Goal: Check status: Check status

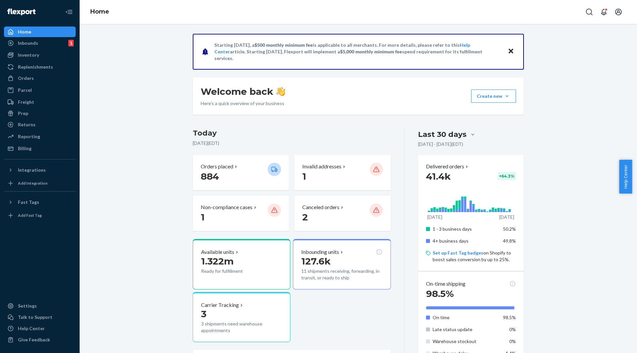
click at [188, 97] on div "Starting [DATE], a $500 monthly minimum fee is applicable to all merchants. For…" at bounding box center [358, 328] width 341 height 589
click at [582, 13] on div "Home" at bounding box center [359, 12] width 558 height 24
drag, startPoint x: 587, startPoint y: 16, endPoint x: 553, endPoint y: 40, distance: 41.9
click at [585, 15] on button "Open Search Box" at bounding box center [589, 11] width 13 height 13
click at [533, 9] on input "Search Input" at bounding box center [540, 12] width 82 height 7
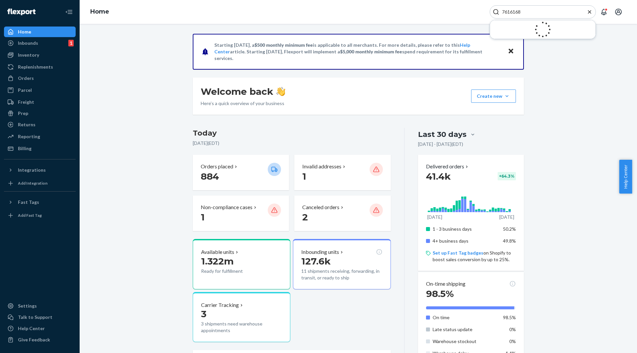
type input "7616168"
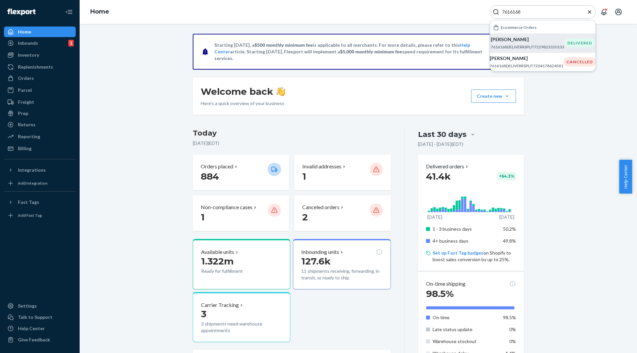
click at [533, 49] on p "7616168DELIVERRSPLIT7229823320133" at bounding box center [528, 47] width 74 height 6
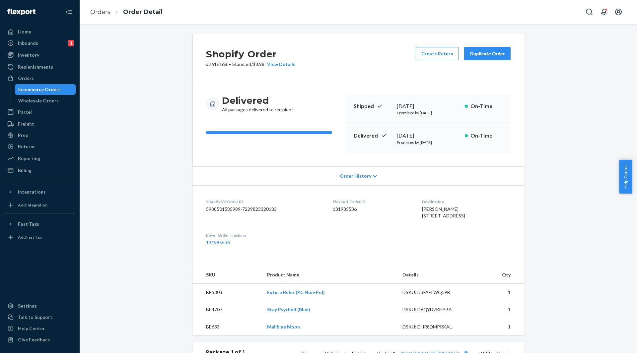
drag, startPoint x: 588, startPoint y: 16, endPoint x: 562, endPoint y: 21, distance: 27.1
click at [586, 13] on icon "Open Search Box" at bounding box center [589, 12] width 8 height 8
click at [528, 13] on input "Search Input" at bounding box center [540, 12] width 82 height 7
type input "7616130"
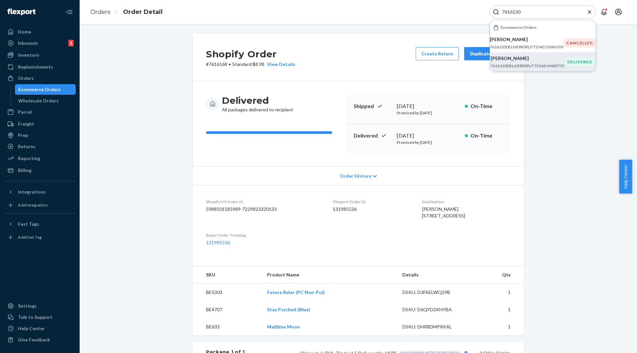
click at [543, 64] on p "7616130DELIVERRSPLIT7256819400773" at bounding box center [528, 66] width 74 height 6
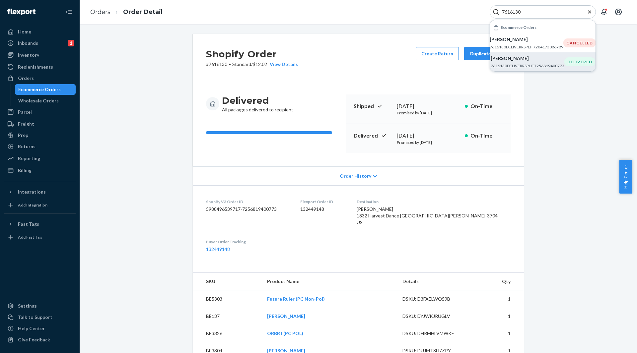
click at [514, 11] on input "7616130" at bounding box center [540, 12] width 82 height 7
paste input "21"
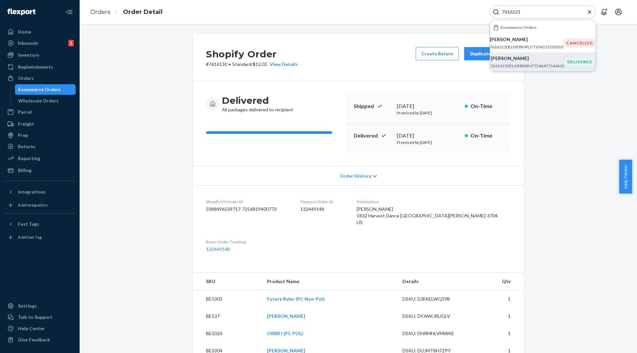
click at [531, 65] on p "7616121DELIVERRSPLIT7246477164613" at bounding box center [528, 66] width 74 height 6
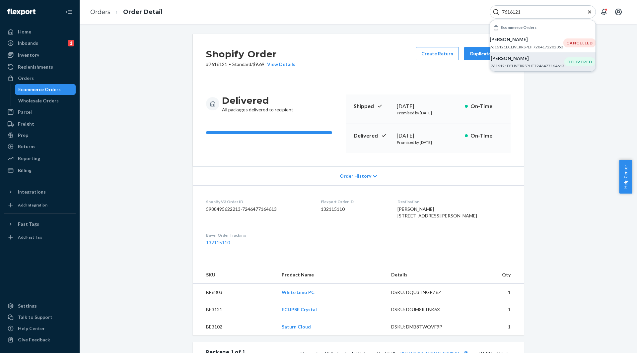
click at [521, 69] on p "7616121DELIVERRSPLIT7246477164613" at bounding box center [528, 66] width 74 height 6
click at [516, 57] on p "[PERSON_NAME]" at bounding box center [528, 58] width 74 height 7
click at [522, 60] on p "[PERSON_NAME]" at bounding box center [528, 58] width 74 height 7
click at [522, 59] on p "[PERSON_NAME]" at bounding box center [528, 58] width 74 height 7
click at [532, 64] on p "7616121DELIVERRSPLIT7246477164613" at bounding box center [528, 66] width 74 height 6
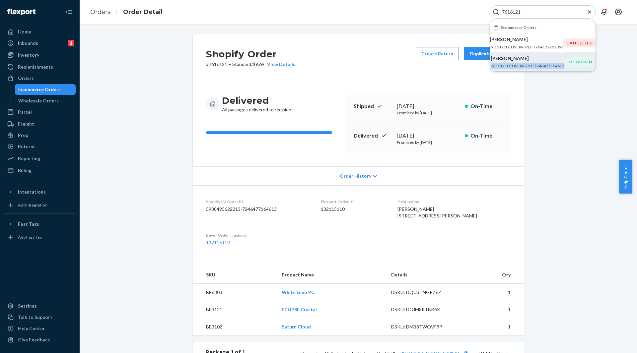
click at [532, 64] on p "7616121DELIVERRSPLIT7246477164613" at bounding box center [528, 66] width 74 height 6
click at [530, 63] on div "[PERSON_NAME] 7616121DELIVERRSPLIT7246477164613" at bounding box center [528, 62] width 74 height 14
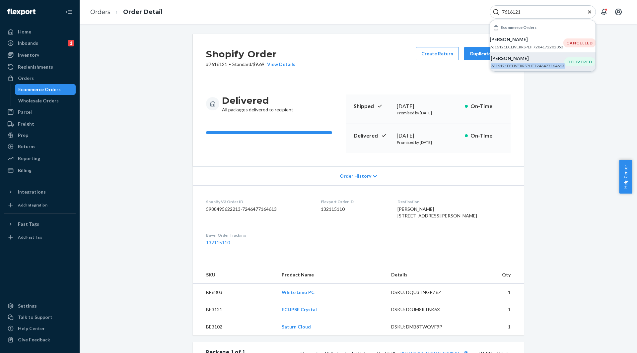
click at [530, 63] on div "[PERSON_NAME] 7616121DELIVERRSPLIT7246477164613" at bounding box center [528, 62] width 74 height 14
click at [520, 62] on div "[PERSON_NAME] 7616121DELIVERRSPLIT7246477164613" at bounding box center [528, 62] width 74 height 14
click at [539, 65] on p "7616121DELIVERRSPLIT7246477164613" at bounding box center [528, 66] width 74 height 6
click at [515, 66] on p "7616121DELIVERRSPLIT7246477164613" at bounding box center [528, 66] width 74 height 6
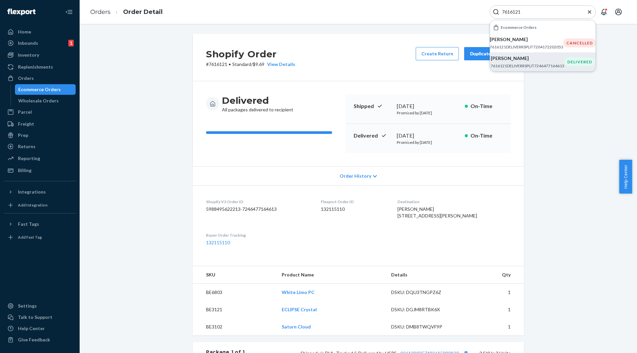
click at [535, 57] on p "[PERSON_NAME]" at bounding box center [528, 58] width 74 height 7
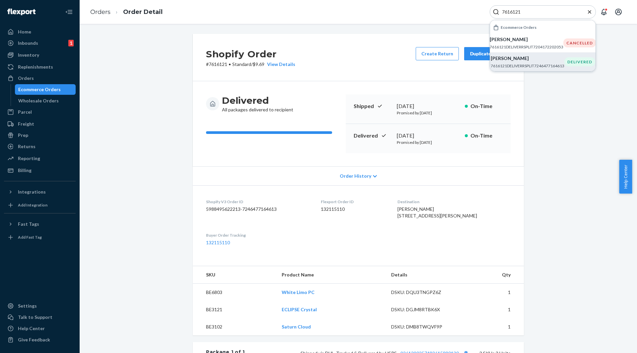
click at [241, 101] on h3 "Delivered" at bounding box center [257, 101] width 71 height 12
click at [520, 15] on input "7616121" at bounding box center [540, 12] width 82 height 7
click at [520, 14] on input "7616121" at bounding box center [540, 12] width 82 height 7
paste input "5194"
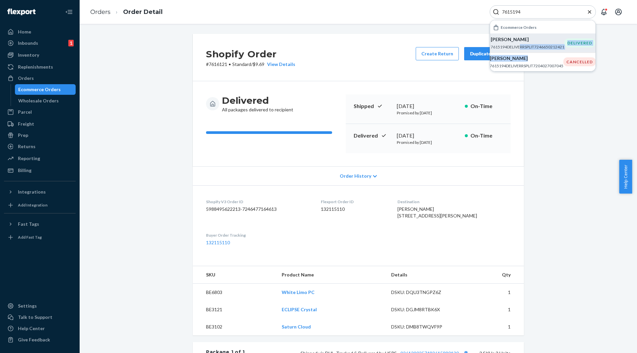
drag, startPoint x: 525, startPoint y: 58, endPoint x: 521, endPoint y: 43, distance: 15.7
click at [521, 43] on ul "[PERSON_NAME] 7615194DELIVERRSPLIT7246650212421 DELIVERED [PERSON_NAME] 7615194…" at bounding box center [543, 53] width 106 height 38
click at [519, 43] on div "[PERSON_NAME] 7615194DELIVERRSPLIT7246650212421" at bounding box center [528, 43] width 74 height 14
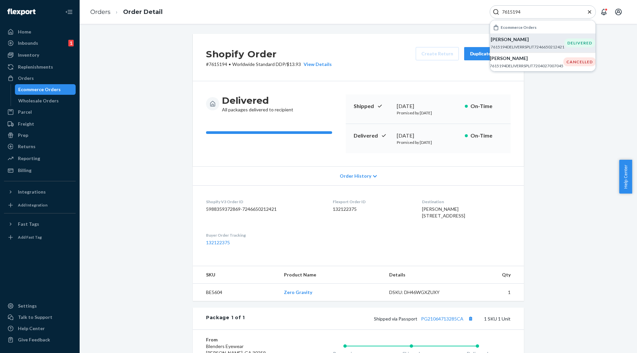
click at [162, 87] on div "Shopify Order # 7615194 • Worldwide Standard DDP / $13.93 View Details Create R…" at bounding box center [359, 242] width 548 height 417
click at [128, 76] on div "Shopify Order # 7615194 • Worldwide Standard DDP / $13.93 View Details Create R…" at bounding box center [359, 242] width 548 height 417
click at [178, 97] on div "Shopify Order # 7615194 • Worldwide Standard DDP / $13.93 View Details Create R…" at bounding box center [359, 242] width 548 height 417
click at [132, 69] on div "Shopify Order # 7615194 • Worldwide Standard DDP / $13.93 View Details Create R…" at bounding box center [359, 242] width 548 height 417
click at [166, 103] on div "Shopify Order # 7615194 • Worldwide Standard DDP / $13.93 View Details Create R…" at bounding box center [359, 242] width 548 height 417
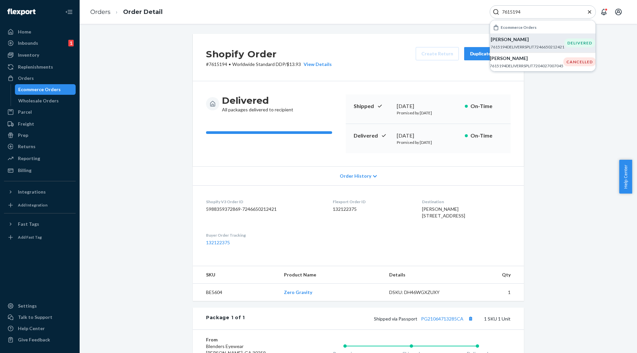
click at [517, 14] on input "7615194" at bounding box center [540, 12] width 82 height 7
paste input "4962"
click at [535, 44] on div "[PERSON_NAME] 7614962DELIVERRSPLIT7203979395141" at bounding box center [528, 43] width 74 height 14
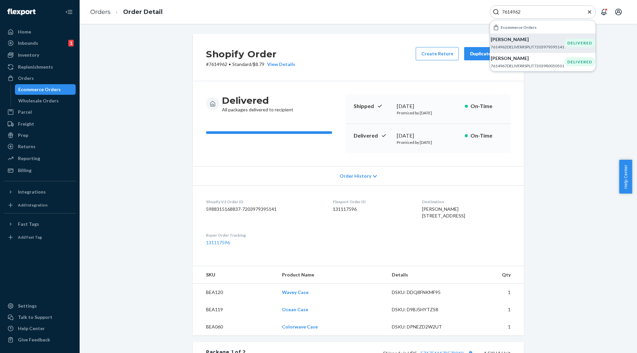
drag, startPoint x: 529, startPoint y: 12, endPoint x: 472, endPoint y: 2, distance: 58.1
click at [472, 2] on div "Orders Order Detail 7614962 Ecommerce Orders [PERSON_NAME] 7614962DELIVERRSPLIT…" at bounding box center [359, 12] width 558 height 24
paste input "865"
click at [504, 15] on div "7614865" at bounding box center [543, 11] width 106 height 13
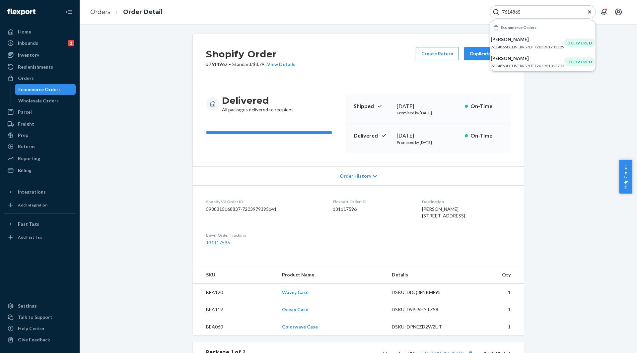
click at [502, 12] on input "7614865" at bounding box center [540, 12] width 82 height 7
paste input "796"
click at [517, 48] on p "7614796DELIVERRSPLIT7214033764421" at bounding box center [528, 47] width 74 height 6
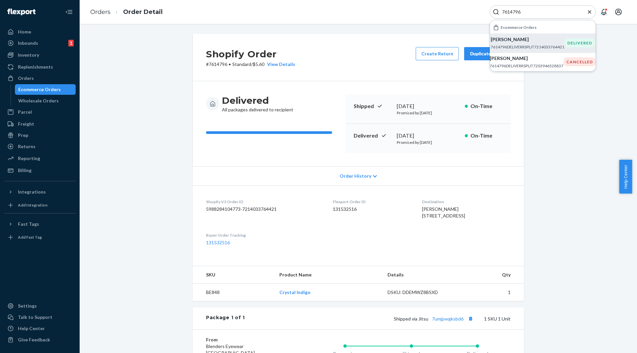
click at [521, 14] on input "7614796" at bounding box center [540, 12] width 82 height 7
paste input "33999"
click at [520, 45] on p "7633999DELIVERRSPLIT7206891028549" at bounding box center [528, 47] width 74 height 6
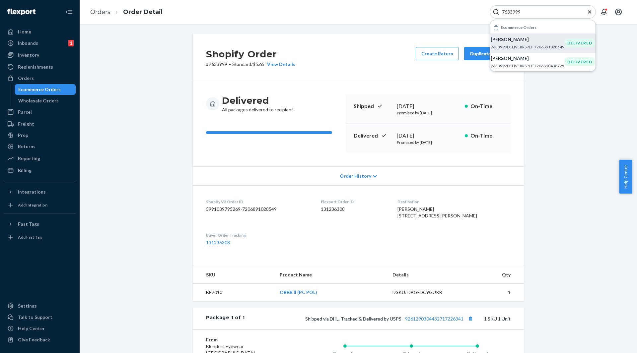
click at [521, 15] on div "7633999" at bounding box center [543, 11] width 106 height 13
click at [520, 15] on div "7633999" at bounding box center [543, 11] width 106 height 13
click at [504, 10] on input "7633999" at bounding box center [540, 12] width 82 height 7
paste input "342"
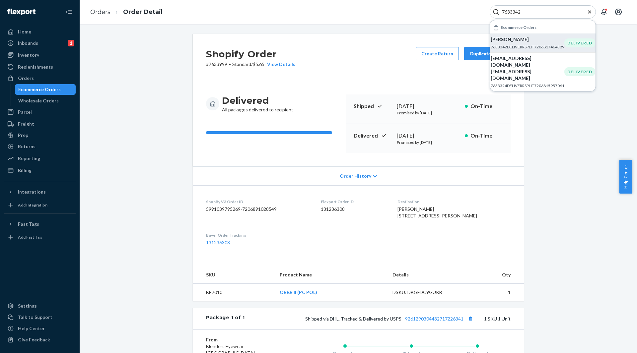
click at [507, 48] on p "7633342DELIVERRSPLIT7206817464389" at bounding box center [528, 47] width 74 height 6
click at [537, 14] on input "7633342" at bounding box center [540, 12] width 82 height 7
paste input "291"
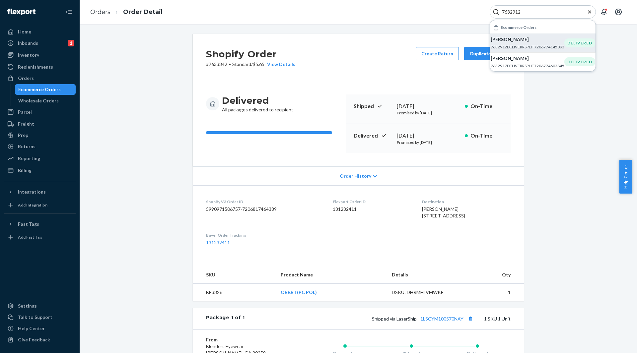
click at [524, 45] on p "7632912DELIVERRSPLIT7206774145093" at bounding box center [528, 47] width 74 height 6
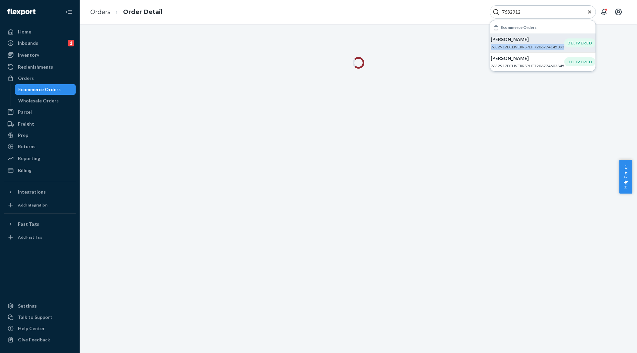
click at [524, 45] on p "7632912DELIVERRSPLIT7206774145093" at bounding box center [528, 47] width 74 height 6
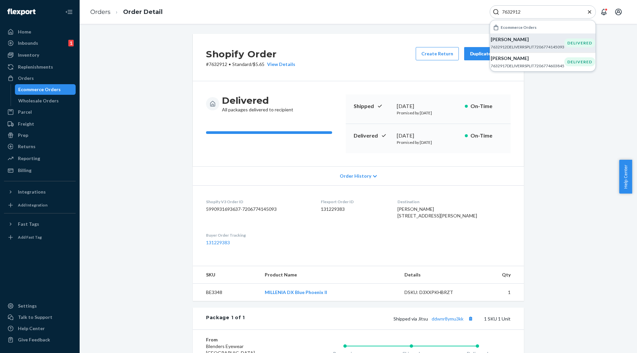
click at [522, 17] on div "7632912" at bounding box center [543, 11] width 106 height 13
click at [508, 14] on input "7632912" at bounding box center [540, 12] width 82 height 7
paste input "898"
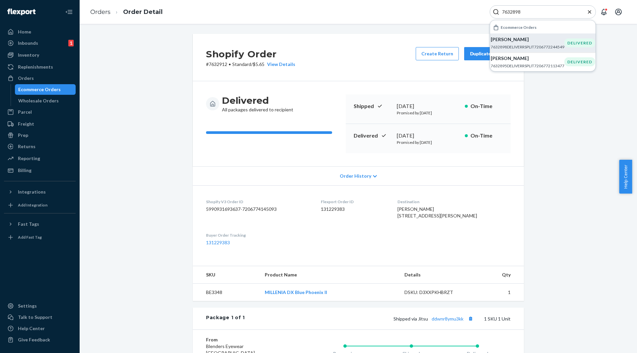
click at [507, 39] on p "[PERSON_NAME]" at bounding box center [528, 39] width 74 height 7
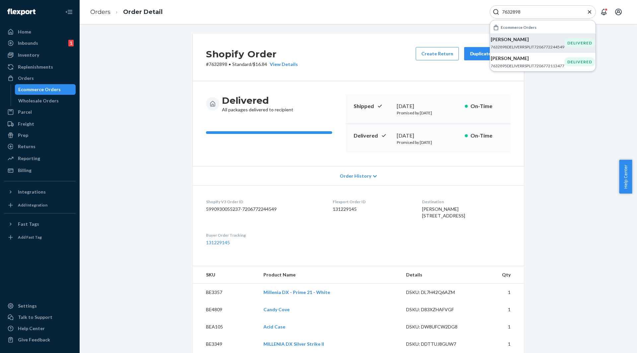
click at [515, 14] on input "7632898" at bounding box center [540, 12] width 82 height 7
paste input "82"
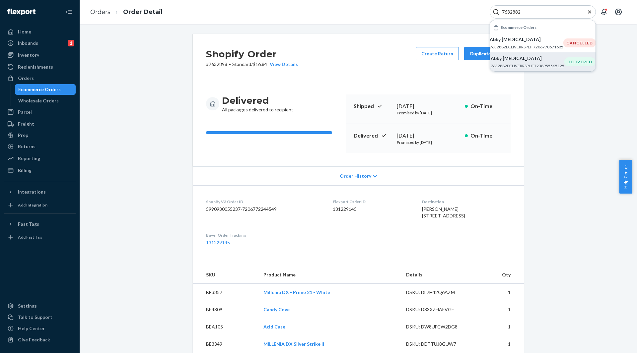
click at [520, 54] on li "Abby [MEDICAL_DATA] 7632882DELIVERRSPLIT7238955565125 DELIVERED" at bounding box center [543, 61] width 106 height 19
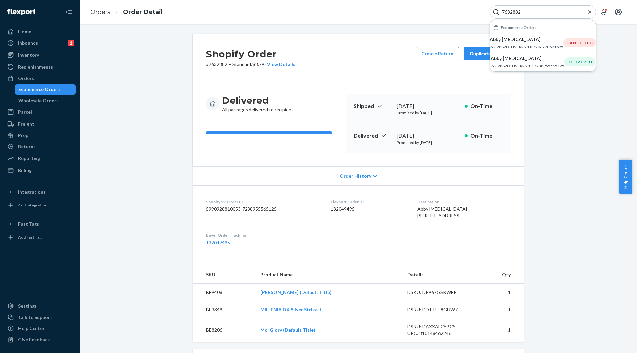
drag, startPoint x: 511, startPoint y: 11, endPoint x: 508, endPoint y: 8, distance: 4.5
click at [508, 9] on input "7632882" at bounding box center [540, 12] width 82 height 7
click at [508, 8] on div "7632882" at bounding box center [543, 11] width 106 height 13
click at [512, 9] on input "7632882" at bounding box center [540, 12] width 82 height 7
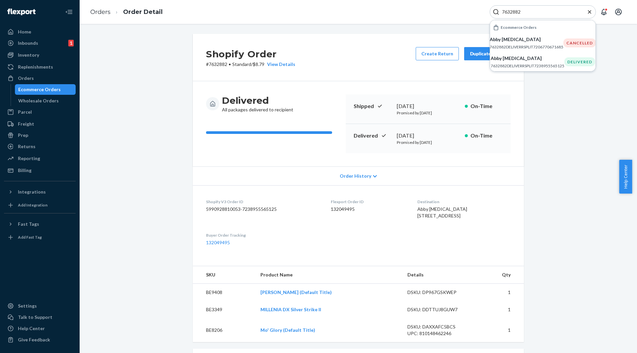
paste input "783"
click at [514, 49] on p "7632783DELIVERRSPLIT7239012220997" at bounding box center [528, 47] width 74 height 6
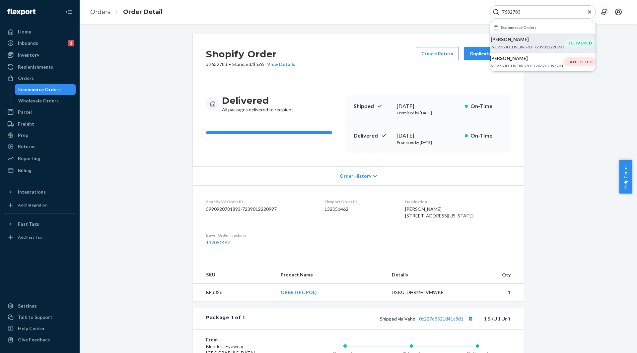
click at [511, 13] on input "7632783" at bounding box center [540, 12] width 82 height 7
paste input "74"
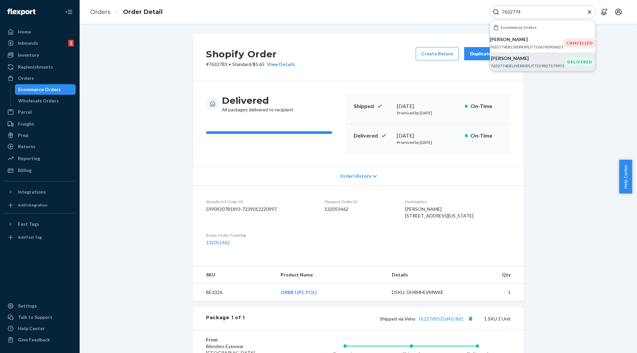
click at [520, 54] on li "[PERSON_NAME] 7632774DELIVERRSPLIT7229827579973 DELIVERED" at bounding box center [543, 61] width 106 height 19
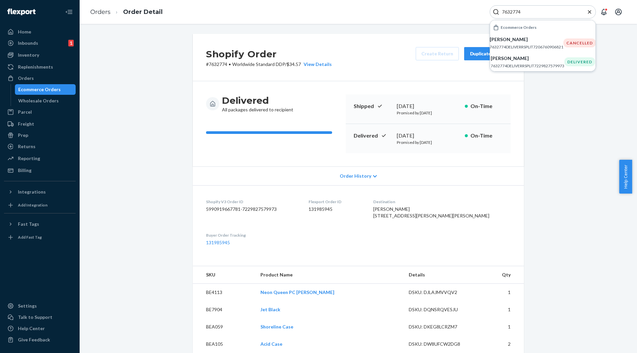
click at [513, 14] on input "7632774" at bounding box center [540, 12] width 82 height 7
paste input "50"
click at [534, 48] on p "7632750DELIVERRSPLIT7246403862597" at bounding box center [528, 47] width 74 height 6
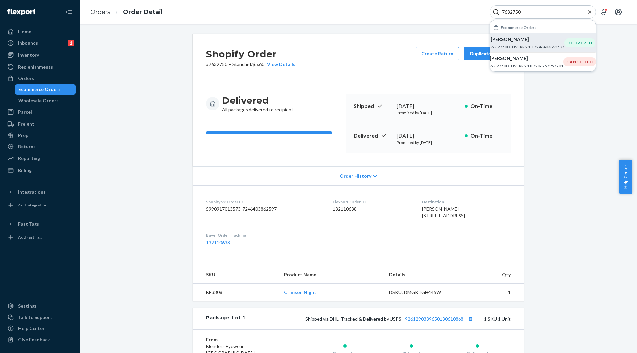
click at [514, 17] on div "7632750" at bounding box center [543, 11] width 106 height 13
click at [506, 11] on input "7632750" at bounding box center [540, 12] width 82 height 7
paste input "16168"
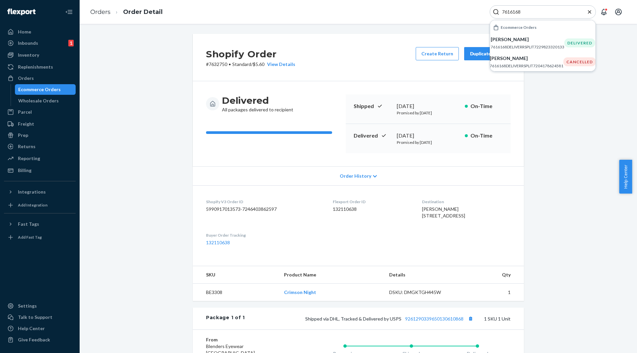
click at [517, 12] on input "7616168" at bounding box center [540, 12] width 82 height 7
paste input "30"
click at [520, 59] on p "[PERSON_NAME]" at bounding box center [528, 58] width 74 height 7
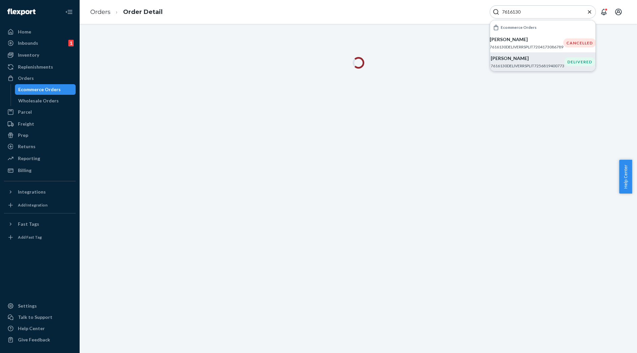
click at [520, 59] on p "[PERSON_NAME]" at bounding box center [528, 58] width 74 height 7
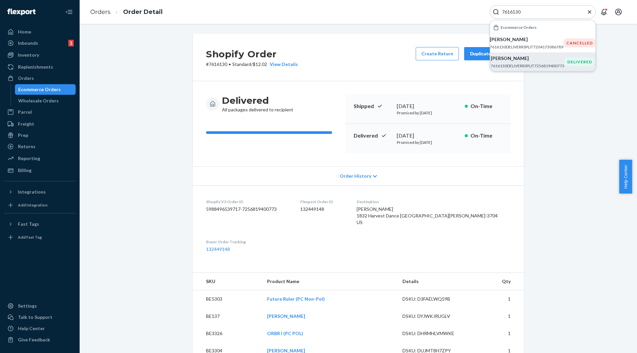
click at [509, 15] on input "7616130" at bounding box center [540, 12] width 82 height 7
paste input "21"
click at [540, 58] on p "[PERSON_NAME]" at bounding box center [528, 58] width 74 height 7
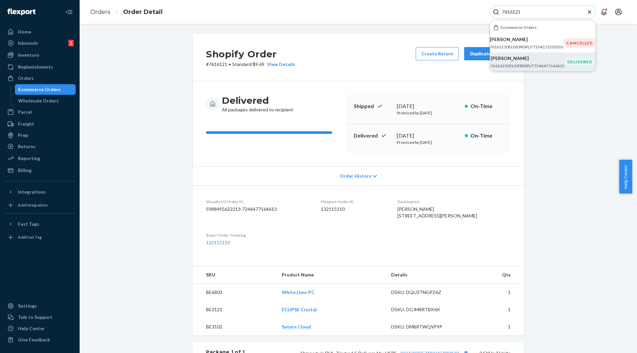
click at [510, 12] on input "7616121" at bounding box center [540, 12] width 82 height 7
paste input "7615194"
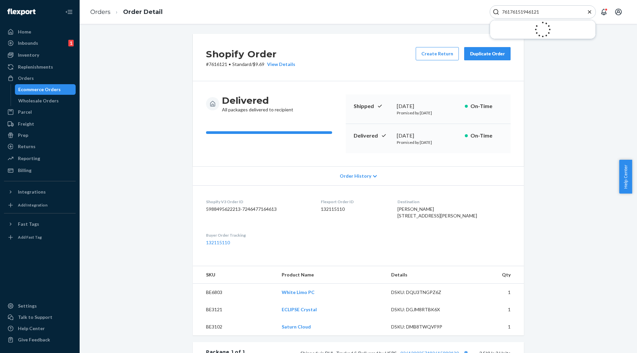
paste input "5194"
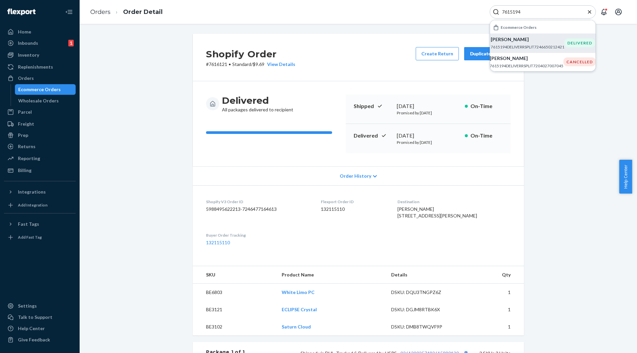
click at [509, 47] on p "7615194DELIVERRSPLIT7246650212421" at bounding box center [528, 47] width 74 height 6
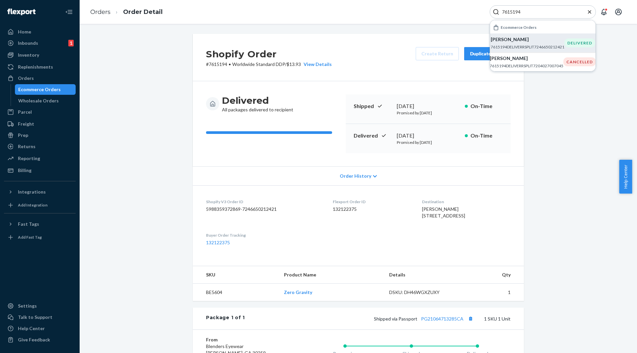
click at [511, 11] on input "7615194" at bounding box center [540, 12] width 82 height 7
paste input "4962"
click at [519, 49] on p "7614962DELIVERRSPLIT7203979395141" at bounding box center [528, 47] width 74 height 6
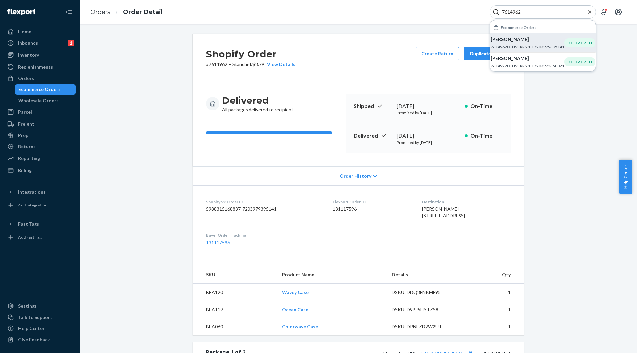
click at [501, 15] on input "7614962" at bounding box center [540, 12] width 82 height 7
click at [500, 15] on input "7614962" at bounding box center [540, 12] width 82 height 7
paste input "865"
click at [513, 40] on p "[PERSON_NAME]" at bounding box center [528, 39] width 74 height 7
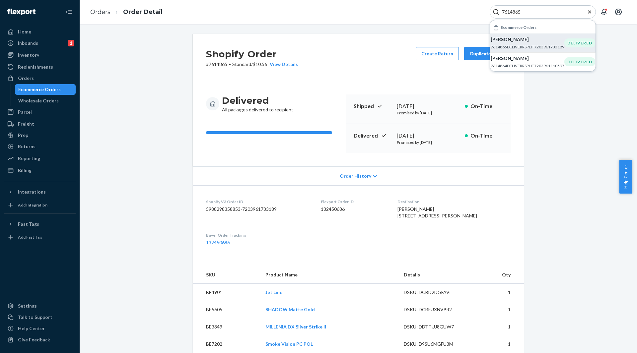
click at [511, 14] on input "7614865" at bounding box center [540, 12] width 82 height 7
click at [510, 14] on input "7614865" at bounding box center [540, 12] width 82 height 7
paste input "7614796"
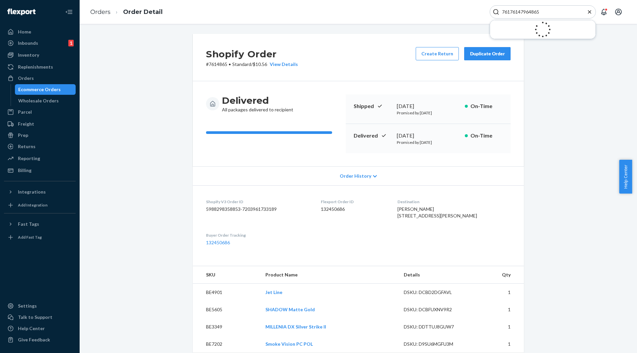
paste input "4796"
click at [166, 44] on div "Shopify Order # 7614865 • Standard / $10.56 View Details Create Return Duplicat…" at bounding box center [359, 294] width 548 height 521
click at [514, 10] on input "7614796" at bounding box center [540, 12] width 82 height 7
paste input "32898"
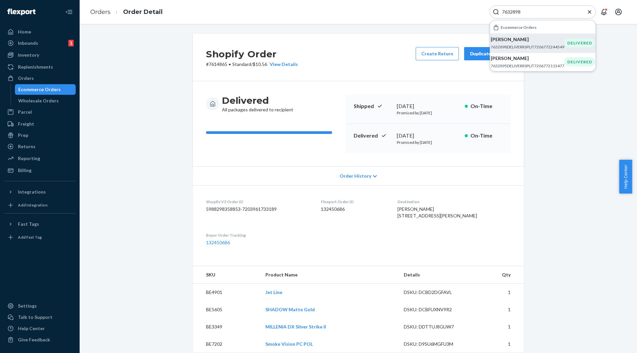
click at [513, 48] on p "7632898DELIVERRSPLIT7206772244549" at bounding box center [528, 47] width 74 height 6
click at [509, 12] on input "7632898" at bounding box center [540, 12] width 82 height 7
paste input "82"
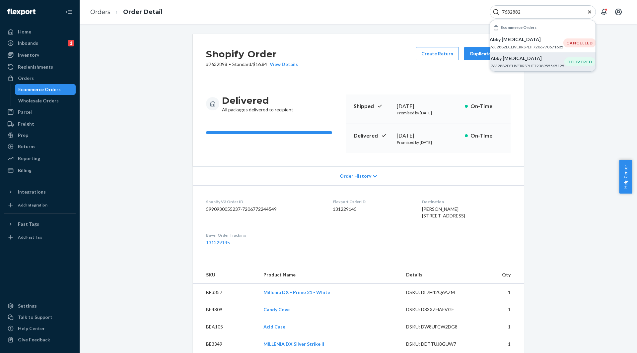
click at [527, 60] on p "Abby [MEDICAL_DATA]" at bounding box center [528, 58] width 74 height 7
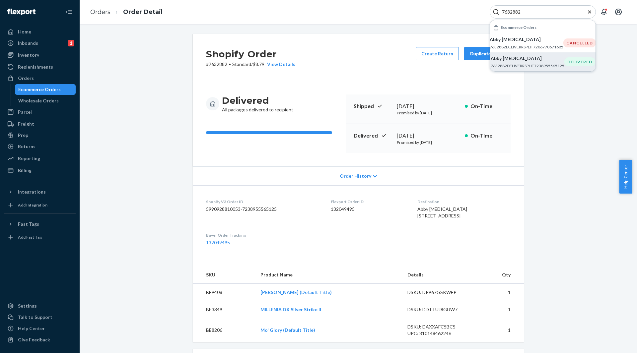
click at [504, 15] on div "7632882" at bounding box center [543, 11] width 106 height 13
click at [503, 15] on div "7632882" at bounding box center [543, 11] width 106 height 13
click at [511, 8] on div "7632882" at bounding box center [543, 11] width 106 height 13
click at [520, 11] on input "7632882" at bounding box center [540, 12] width 82 height 7
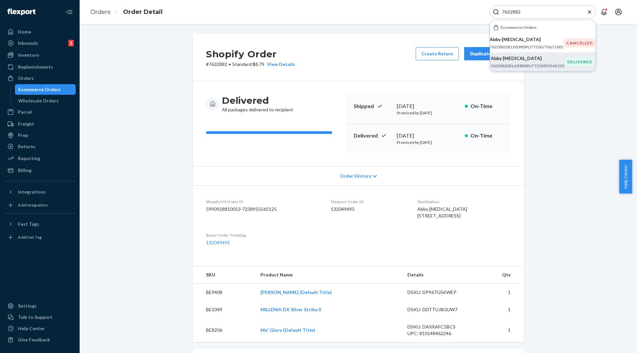
click at [520, 11] on input "7632882" at bounding box center [540, 12] width 82 height 7
paste input "783"
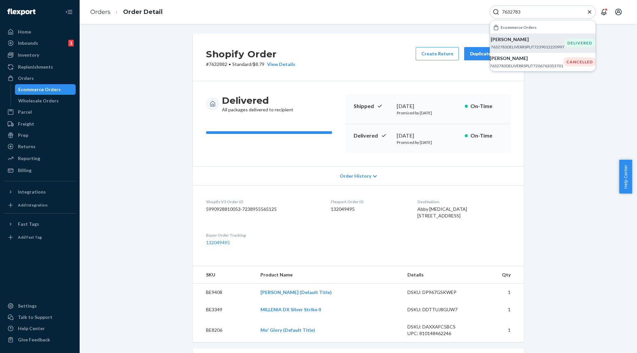
click at [513, 49] on p "7632783DELIVERRSPLIT7239012220997" at bounding box center [528, 47] width 74 height 6
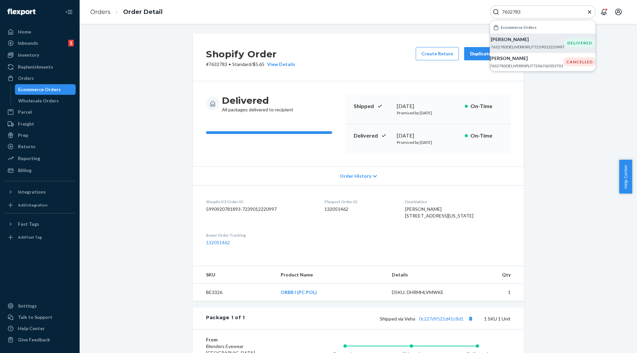
click at [514, 11] on input "7632783" at bounding box center [540, 12] width 82 height 7
paste input "74"
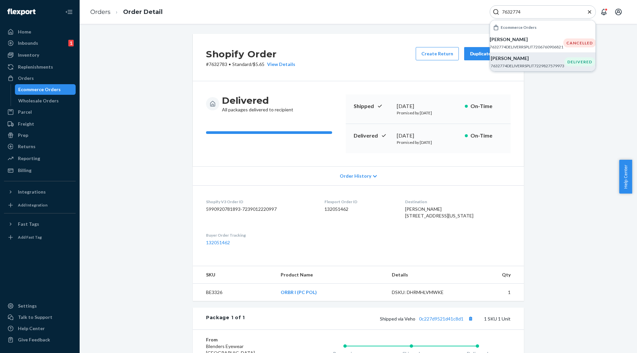
click at [535, 59] on p "[PERSON_NAME]" at bounding box center [528, 58] width 74 height 7
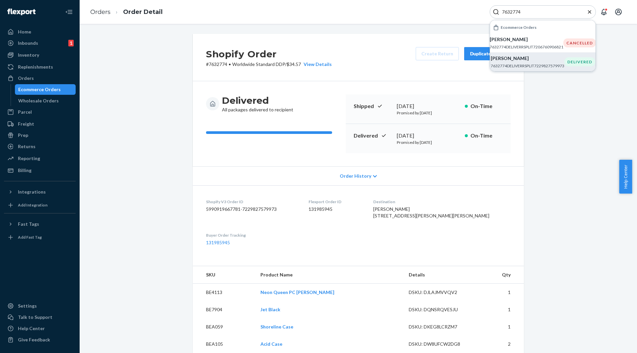
click at [513, 13] on input "7632774" at bounding box center [540, 12] width 82 height 7
paste input "4"
click at [511, 56] on p "[PERSON_NAME]" at bounding box center [528, 58] width 74 height 7
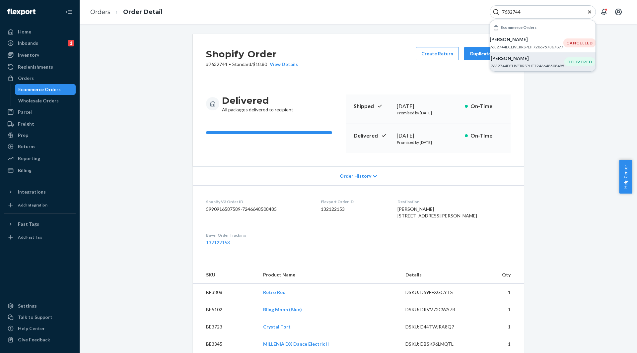
click at [511, 6] on div "7632744" at bounding box center [543, 11] width 106 height 13
click at [512, 11] on input "7632744" at bounding box center [540, 12] width 82 height 7
paste input "02"
click at [514, 62] on div "[PERSON_NAME][GEOGRAPHIC_DATA]" at bounding box center [528, 62] width 74 height 14
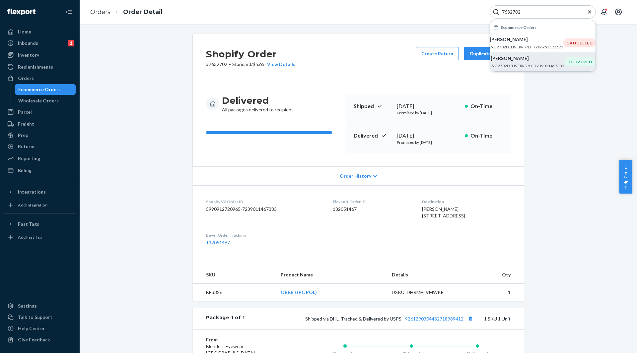
click at [513, 9] on input "7632702" at bounding box center [540, 12] width 82 height 7
click at [512, 9] on input "7632702" at bounding box center [540, 12] width 82 height 7
paste input "6316387"
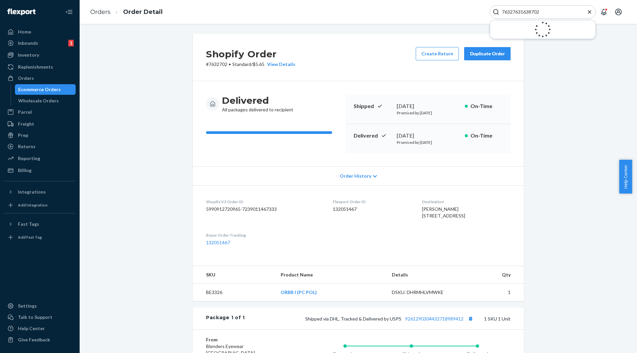
click at [512, 9] on input "76327631638702" at bounding box center [540, 12] width 82 height 7
paste input "1638"
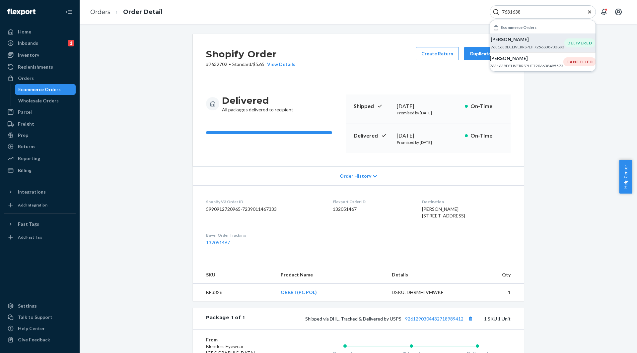
click at [517, 48] on p "7631638DELIVERRSPLIT7256838733893" at bounding box center [528, 47] width 74 height 6
click at [511, 11] on input "7631638" at bounding box center [540, 12] width 82 height 7
paste input "53"
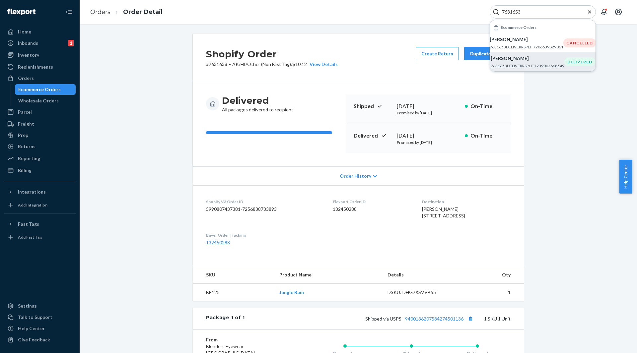
click at [531, 60] on p "[PERSON_NAME]" at bounding box center [528, 58] width 74 height 7
click at [506, 10] on input "7631653" at bounding box center [540, 12] width 82 height 7
paste input "2608"
click at [526, 64] on p "7632608DELIVERRSPLIT7238952386629" at bounding box center [528, 66] width 74 height 6
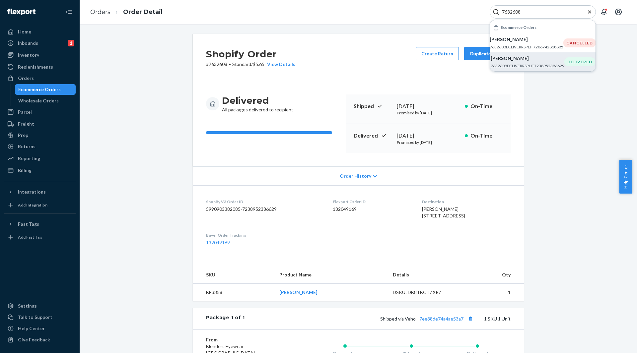
click at [505, 12] on input "7632608" at bounding box center [540, 12] width 82 height 7
paste input "1618"
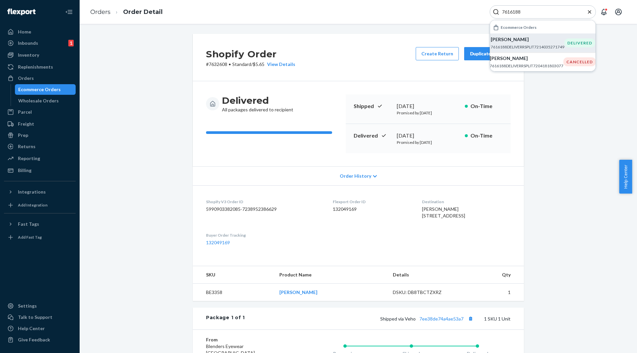
click at [530, 50] on p "7616188DELIVERRSPLIT7214035271749" at bounding box center [528, 47] width 74 height 6
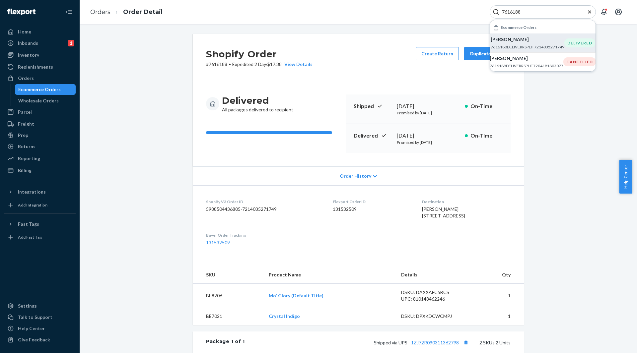
click at [512, 16] on div "7616188" at bounding box center [543, 11] width 106 height 13
click at [511, 15] on div "7616188" at bounding box center [543, 11] width 106 height 13
click at [509, 15] on input "7616188" at bounding box center [540, 12] width 82 height 7
click at [508, 15] on input "7616188" at bounding box center [540, 12] width 82 height 7
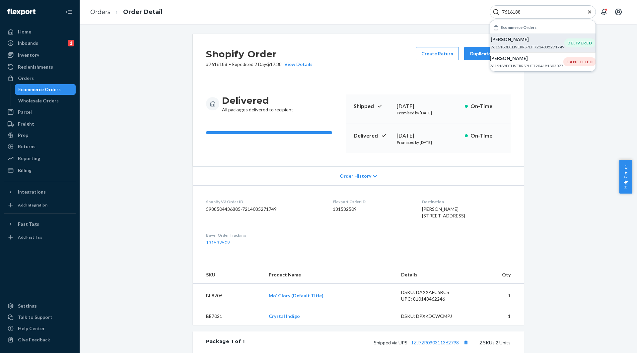
click at [504, 11] on input "7616188" at bounding box center [540, 12] width 82 height 7
paste input "31632"
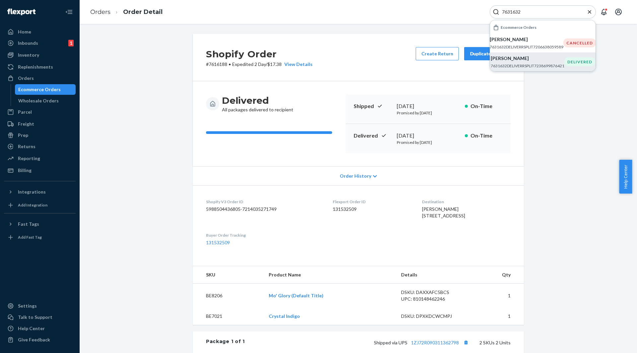
click at [532, 62] on div "[PERSON_NAME] 7631632DELIVERRSPLIT7238699876421" at bounding box center [528, 62] width 74 height 14
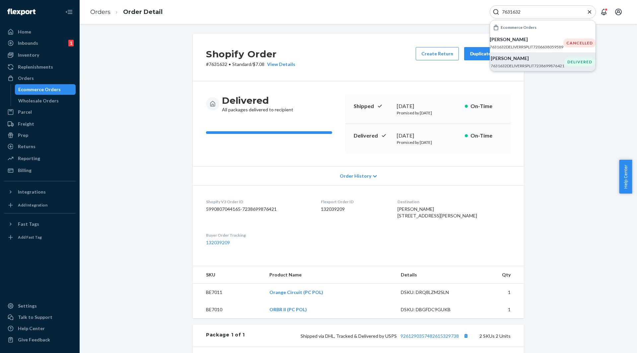
click at [510, 11] on input "7631632" at bounding box center [540, 12] width 82 height 7
paste input "0"
click at [524, 58] on p "[PERSON_NAME]" at bounding box center [528, 58] width 74 height 7
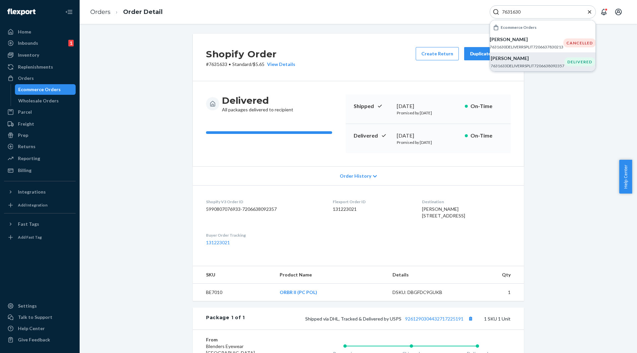
click at [503, 9] on input "7631630" at bounding box center [540, 12] width 82 height 7
paste input "332"
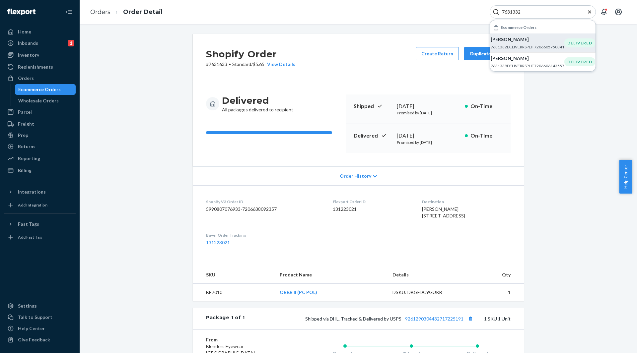
click at [530, 41] on p "[PERSON_NAME]" at bounding box center [528, 39] width 74 height 7
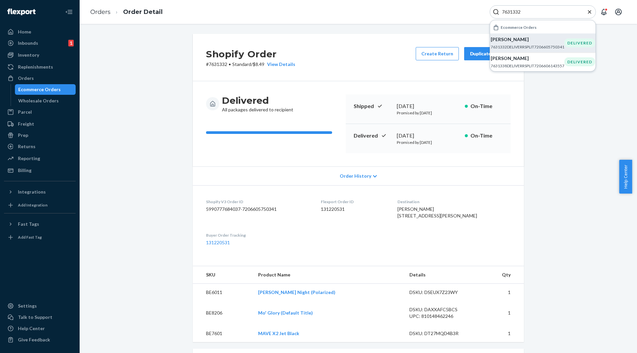
click at [511, 11] on input "7631332" at bounding box center [540, 12] width 82 height 7
click at [510, 11] on input "7631332" at bounding box center [540, 12] width 82 height 7
paste input "06"
click at [546, 48] on p "7631306DELIVERRSPLIT7206603194437" at bounding box center [528, 47] width 74 height 6
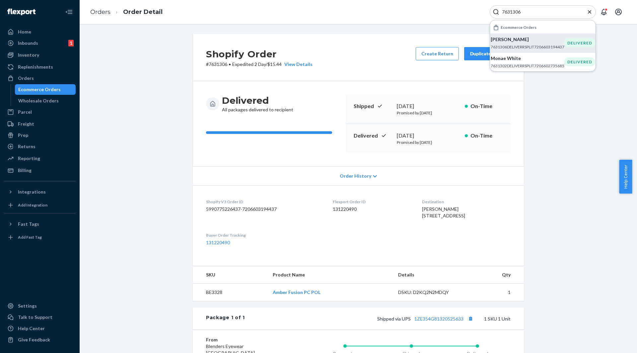
click at [507, 12] on input "7631306" at bounding box center [540, 12] width 82 height 7
paste input "0838"
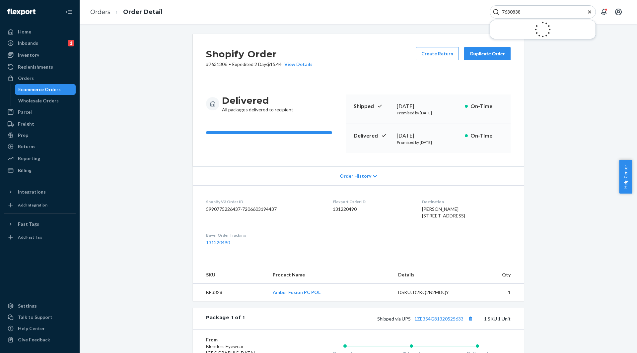
type input "7630838"
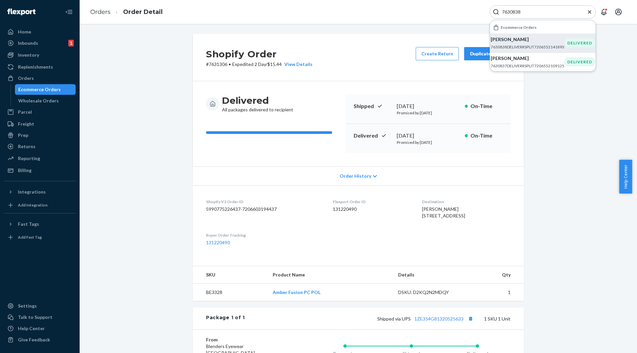
click at [507, 46] on p "7630838DELIVERRSPLIT7206552141893" at bounding box center [528, 47] width 74 height 6
click at [507, 10] on input "7630838" at bounding box center [540, 12] width 82 height 7
paste input "339"
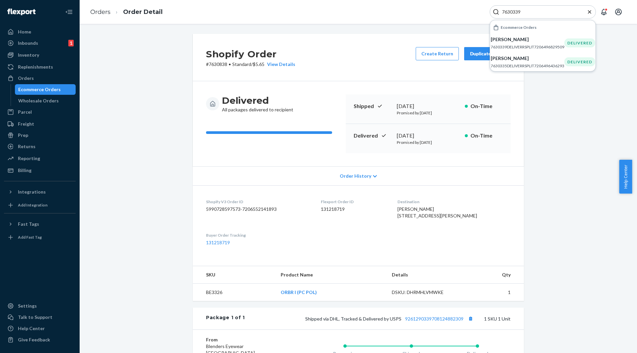
click at [510, 13] on input "7630339" at bounding box center [540, 12] width 82 height 7
paste input "7628114"
click at [510, 13] on input "76376281140339" at bounding box center [540, 12] width 82 height 7
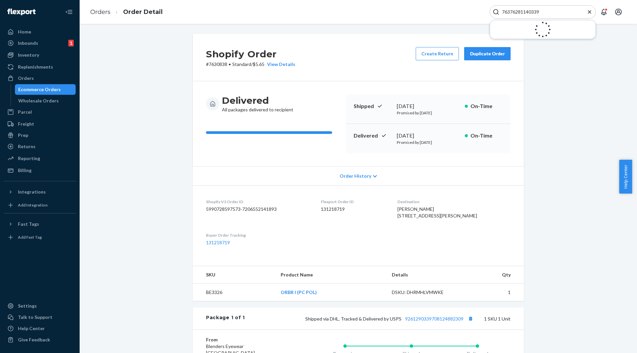
paste input "28114"
type input "7628114"
click at [526, 15] on input "7628114" at bounding box center [540, 12] width 82 height 7
drag, startPoint x: 525, startPoint y: 11, endPoint x: 452, endPoint y: 14, distance: 73.4
click at [452, 14] on div "Orders Order Detail 7628114 No results found for 7628114" at bounding box center [359, 12] width 558 height 24
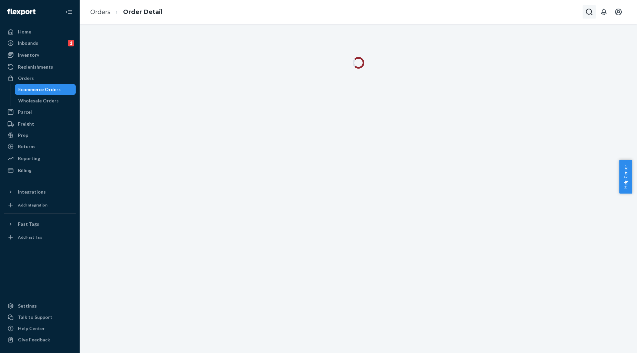
click at [587, 16] on button "Open Search Box" at bounding box center [589, 11] width 13 height 13
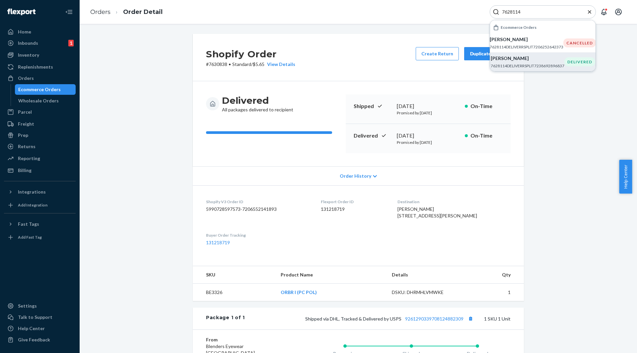
click at [532, 66] on p "7628114DELIVERRSPLIT7238692896837" at bounding box center [528, 66] width 74 height 6
click at [506, 12] on input "7628114" at bounding box center [540, 12] width 82 height 7
paste input "9455"
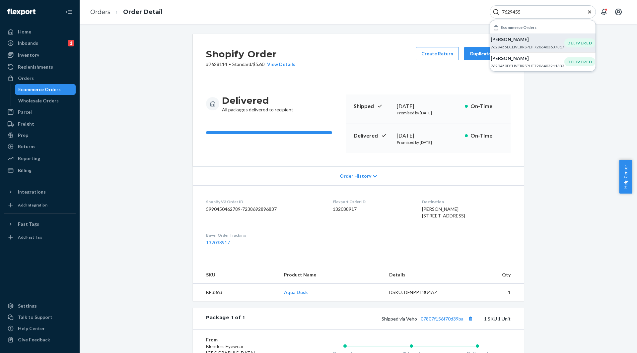
click at [508, 36] on li "Shawn Darnall 7629455DELIVERRSPLIT7206403637317 DELIVERED" at bounding box center [543, 43] width 106 height 19
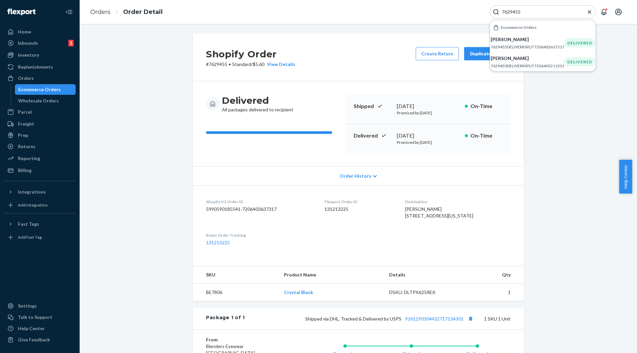
click at [504, 11] on input "7629455" at bounding box center [540, 12] width 82 height 7
paste input "559"
click at [516, 43] on p "Christiana Nikolova" at bounding box center [530, 40] width 74 height 7
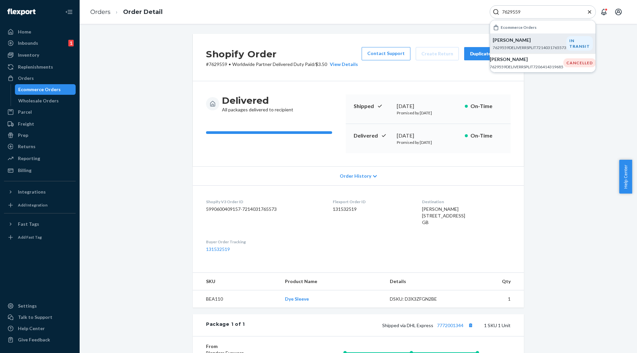
click at [510, 4] on div "Orders Order Detail 7629559 Ecommerce Orders Christiana Nikolova 7629559DELIVER…" at bounding box center [359, 12] width 558 height 24
click at [512, 13] on input "7629559" at bounding box center [540, 12] width 82 height 7
paste input "600"
click at [533, 36] on p "Lisa Arce" at bounding box center [528, 39] width 74 height 7
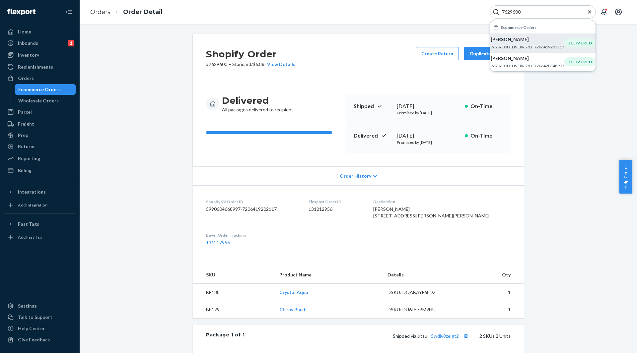
click at [508, 12] on input "7629600" at bounding box center [540, 12] width 82 height 7
paste input "8095"
click at [519, 39] on p "Stephanie Reiber" at bounding box center [528, 39] width 74 height 7
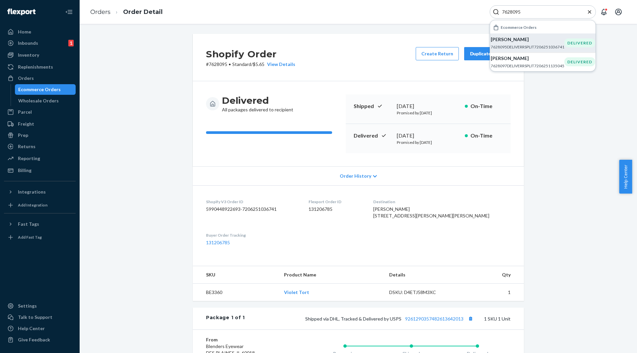
click at [506, 44] on p "7628095DELIVERRSPLIT7206251036741" at bounding box center [528, 47] width 74 height 6
click at [509, 12] on input "7628095" at bounding box center [540, 12] width 82 height 7
paste input "7404"
click at [543, 39] on p "Anthony Espinoza" at bounding box center [530, 40] width 74 height 7
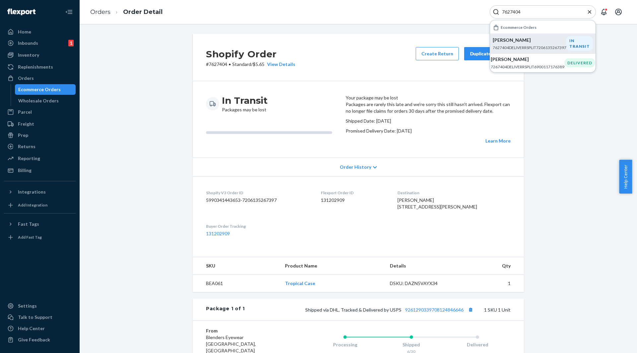
click at [511, 13] on input "7627404" at bounding box center [540, 12] width 82 height 7
paste input "6928"
click at [534, 51] on p "7626928DELIVERRSPLIT7256814288965" at bounding box center [528, 54] width 74 height 6
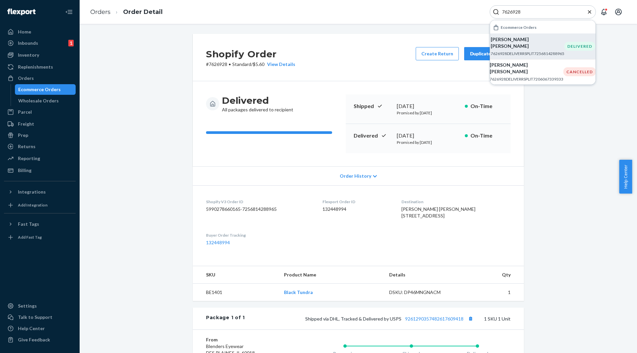
click at [507, 14] on input "7626928" at bounding box center [540, 12] width 82 height 7
paste input "87"
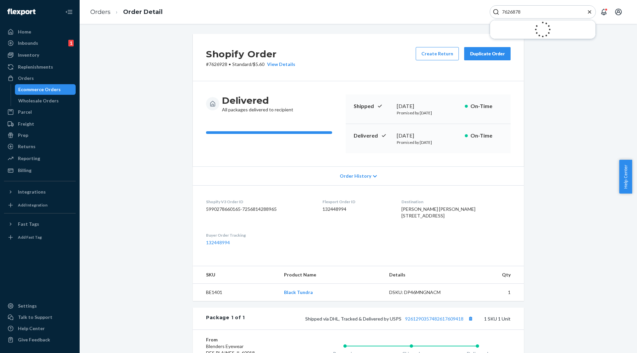
type input "7626878"
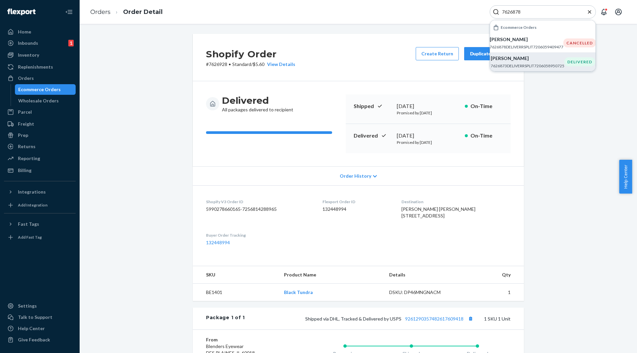
click at [525, 57] on p "Dakota Davis" at bounding box center [528, 58] width 74 height 7
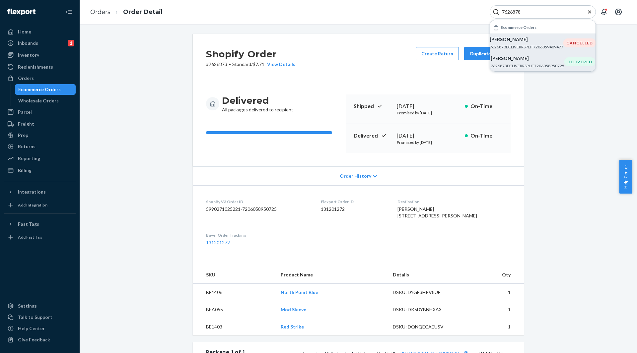
click at [531, 46] on p "7626878DELIVERRSPLIT7206059409477" at bounding box center [527, 47] width 74 height 6
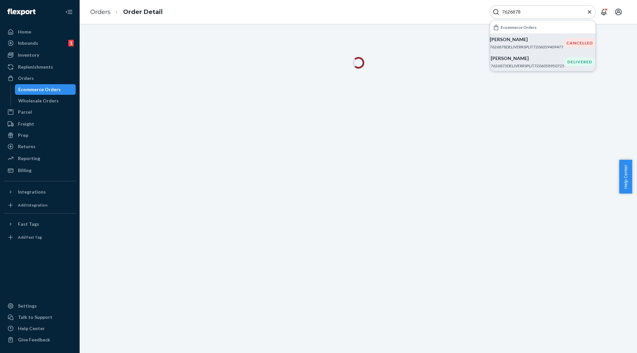
click at [525, 8] on div "7626878" at bounding box center [543, 11] width 106 height 13
click at [528, 9] on input "7626878" at bounding box center [540, 12] width 82 height 7
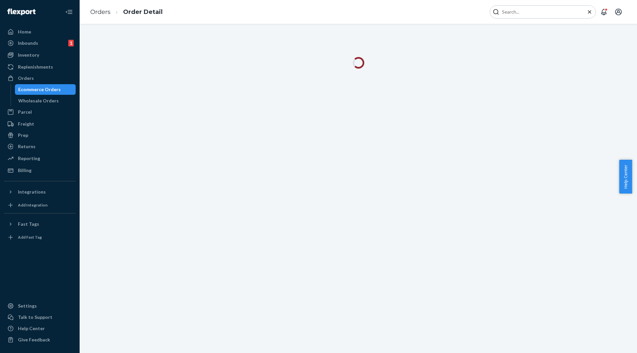
click at [553, 9] on input "Search Input" at bounding box center [540, 12] width 82 height 7
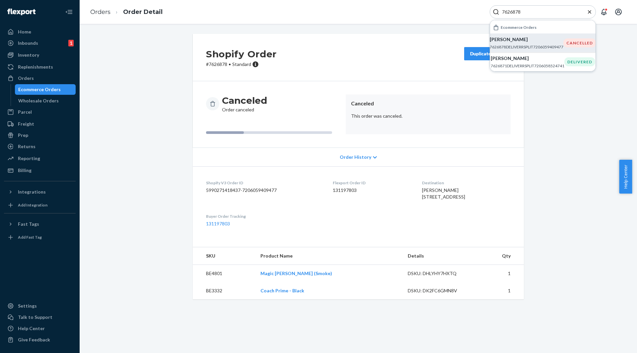
click at [544, 44] on p "7626878DELIVERRSPLIT7206059409477" at bounding box center [527, 47] width 74 height 6
click at [505, 8] on div "7626878" at bounding box center [543, 11] width 106 height 13
click at [513, 11] on input "7626878" at bounding box center [540, 12] width 82 height 7
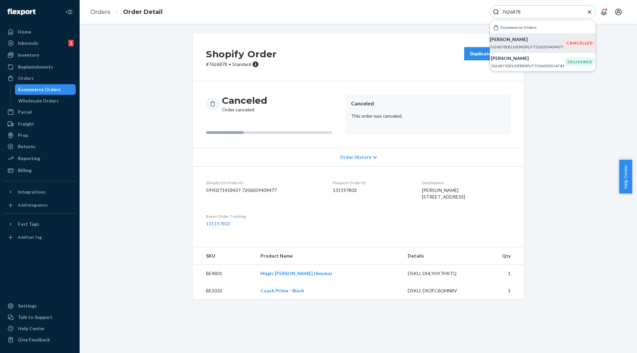
paste input "51"
click at [515, 50] on p "7626851DELIVERRSPLIT7206056722501" at bounding box center [528, 47] width 74 height 6
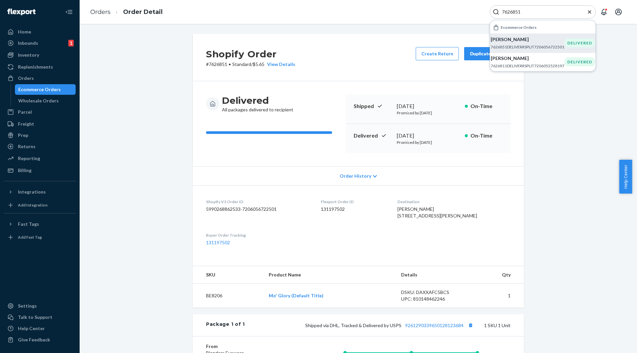
click at [504, 14] on input "7626851" at bounding box center [540, 12] width 82 height 7
paste input "16"
click at [535, 47] on p "7626161DELIVERRSPLIT7205952716869" at bounding box center [528, 47] width 74 height 6
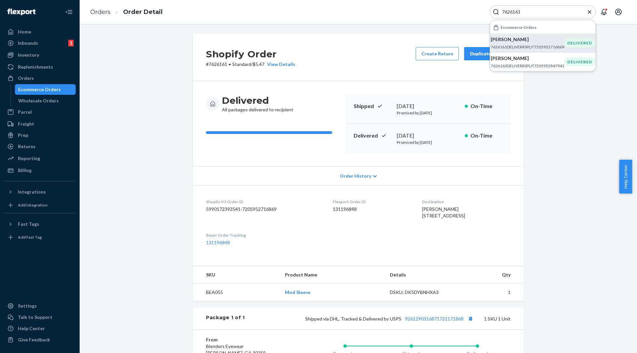
click at [517, 11] on input "7626161" at bounding box center [540, 12] width 82 height 7
paste input "5622"
click at [530, 45] on p "7625622DELIVERRSPLIT7205870141509" at bounding box center [527, 47] width 74 height 6
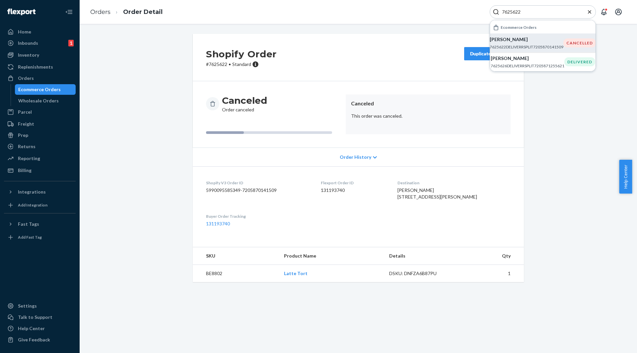
click at [512, 14] on input "7625622" at bounding box center [540, 12] width 82 height 7
paste input "527"
click at [517, 11] on input "7625527" at bounding box center [540, 12] width 82 height 7
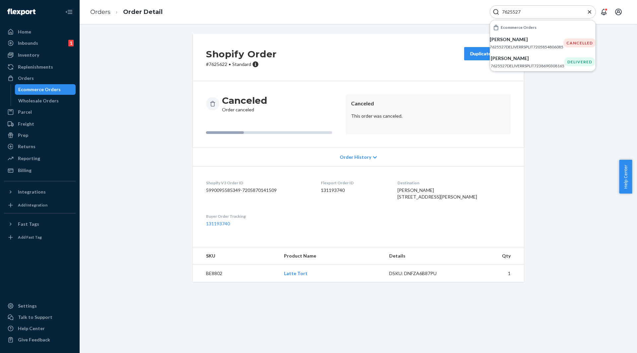
paste input "374"
click at [508, 44] on p "7625374DELIVERRSPLIT7238687457349" at bounding box center [528, 47] width 74 height 6
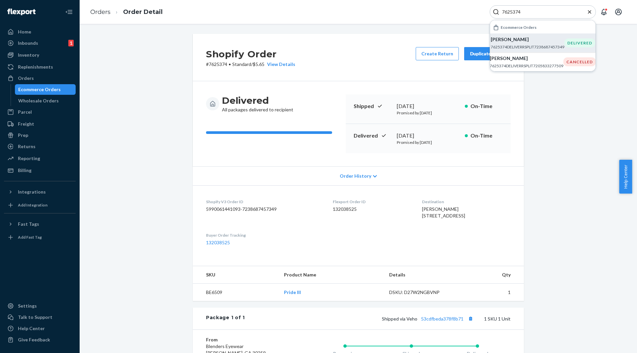
click at [512, 12] on input "7625374" at bounding box center [540, 12] width 82 height 7
paste input "7625352"
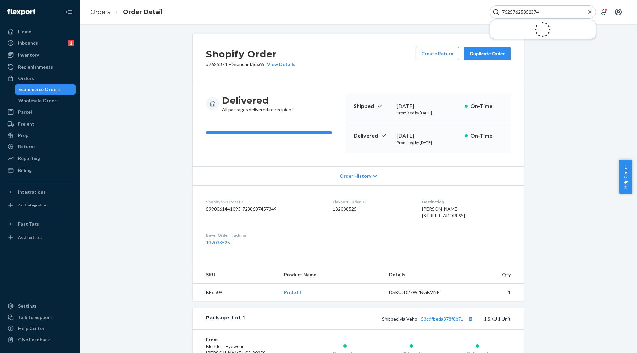
paste input "352"
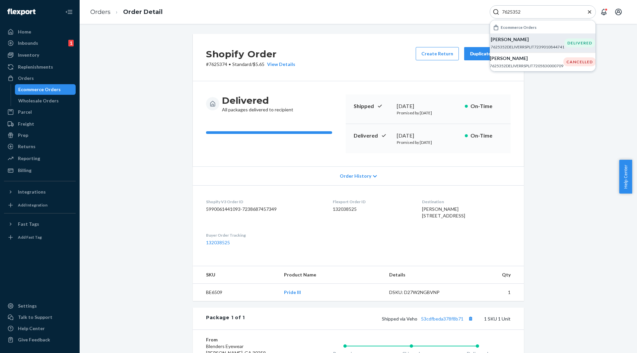
click at [499, 49] on p "7625352DELIVERRSPLIT7239010844741" at bounding box center [528, 47] width 74 height 6
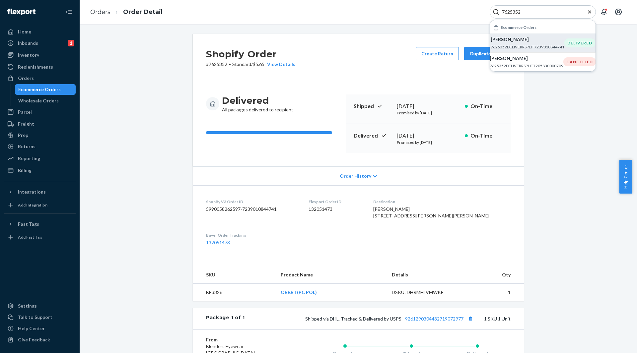
click at [513, 12] on input "7625352" at bounding box center [540, 12] width 82 height 7
paste input "44"
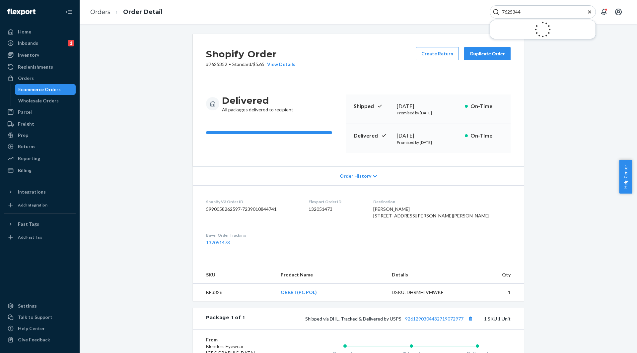
type input "7625344"
click at [514, 11] on input "7625344" at bounding box center [540, 12] width 82 height 7
paste input "3718"
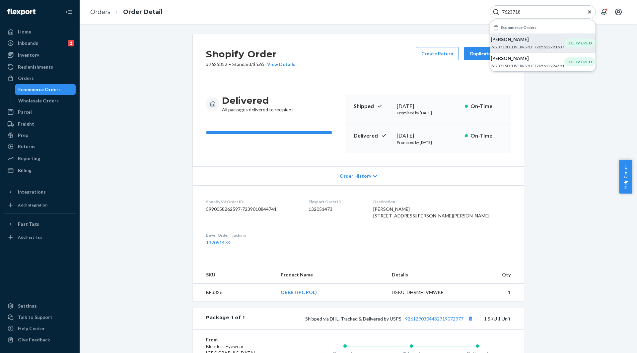
click at [534, 39] on p "Ramie Hood" at bounding box center [528, 39] width 74 height 7
click at [511, 15] on input "7623718" at bounding box center [540, 12] width 82 height 7
paste input "44"
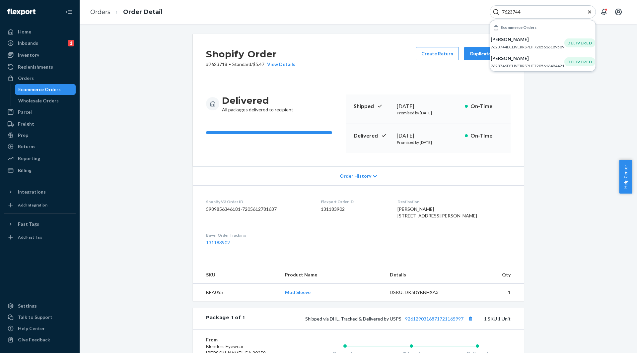
click at [506, 14] on input "7623744" at bounding box center [540, 12] width 82 height 7
paste input "4730"
click at [514, 49] on p "7624730DELIVERRSPLIT7205756108869" at bounding box center [528, 47] width 74 height 6
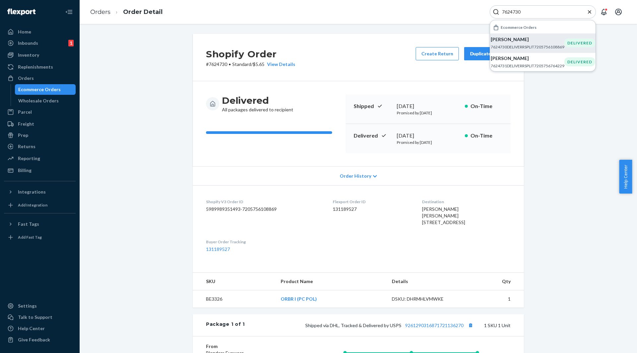
click at [504, 13] on input "7624730" at bounding box center [540, 12] width 82 height 7
paste input "887"
click at [536, 46] on p "7624887DELIVERRSPLIT7205777604677" at bounding box center [528, 47] width 74 height 6
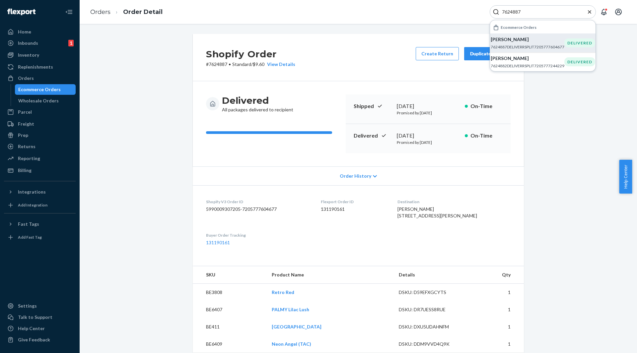
click at [512, 17] on div "7624887" at bounding box center [543, 11] width 106 height 13
click at [508, 14] on input "7624887" at bounding box center [540, 12] width 82 height 7
paste input "98"
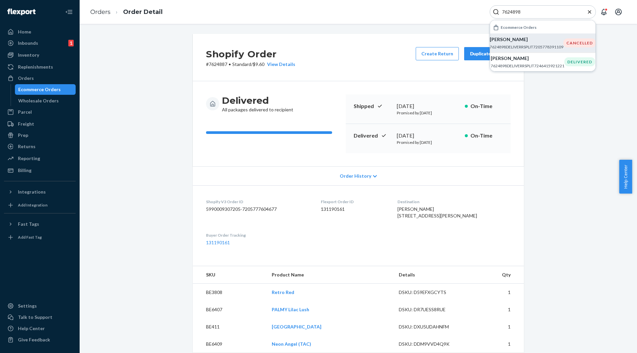
click at [540, 44] on div "Erin Fulmer 7624898DELIVERRSPLIT7205778391109" at bounding box center [527, 43] width 74 height 14
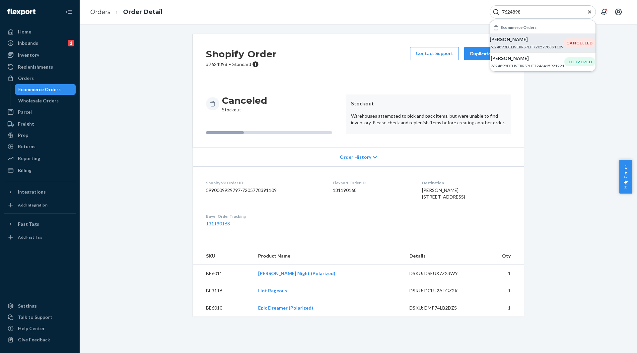
click at [513, 11] on input "7624898" at bounding box center [540, 12] width 82 height 7
paste input "935"
click at [539, 41] on p "Wyatt Schmidt" at bounding box center [527, 39] width 74 height 7
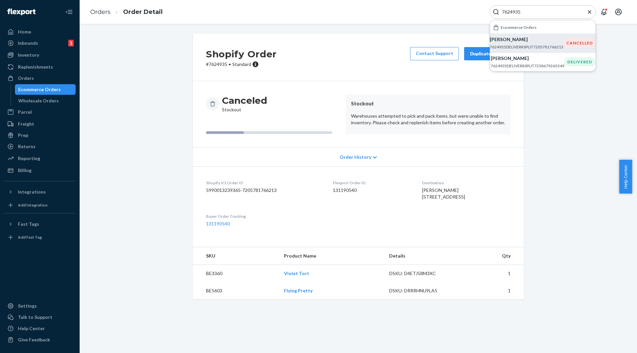
click at [506, 15] on input "7624935" at bounding box center [540, 12] width 82 height 7
paste input "5013"
click at [531, 46] on p "7625013DELIVERRSPLIT7229880107077" at bounding box center [528, 47] width 74 height 6
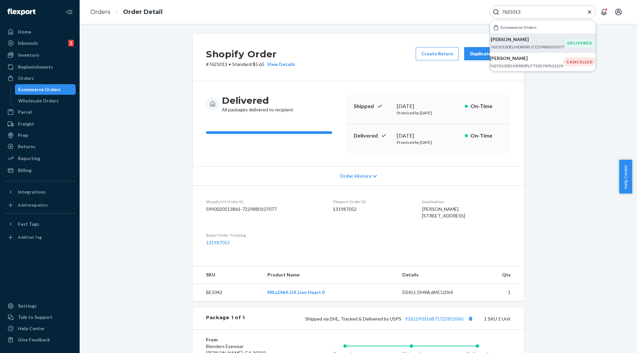
click at [508, 11] on input "7625013" at bounding box center [540, 12] width 82 height 7
paste input "50"
click at [521, 44] on div "Melissa Keyser 7625050DELIVERRSPLIT7205793988677" at bounding box center [527, 43] width 74 height 14
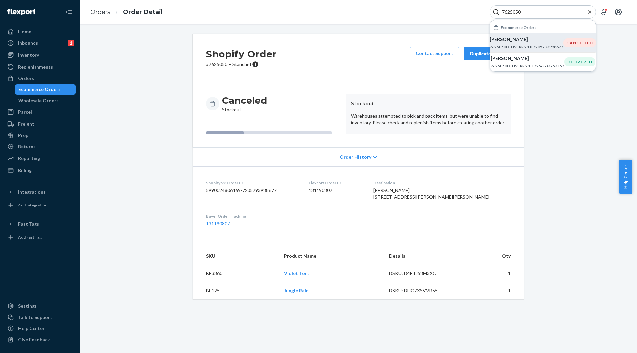
click at [502, 8] on div "7625050" at bounding box center [543, 11] width 106 height 13
click at [510, 8] on div "7625050" at bounding box center [543, 11] width 106 height 13
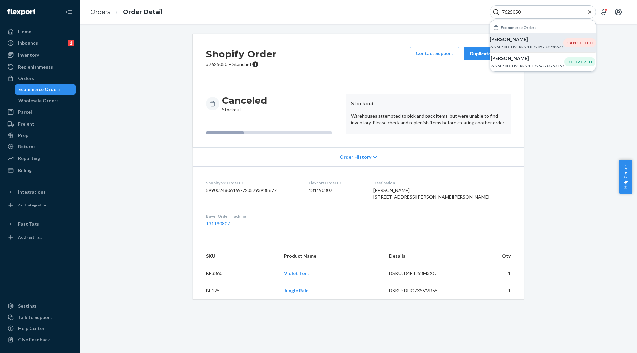
click at [512, 16] on div "7625050" at bounding box center [543, 11] width 106 height 13
click at [507, 13] on input "7625050" at bounding box center [540, 12] width 82 height 7
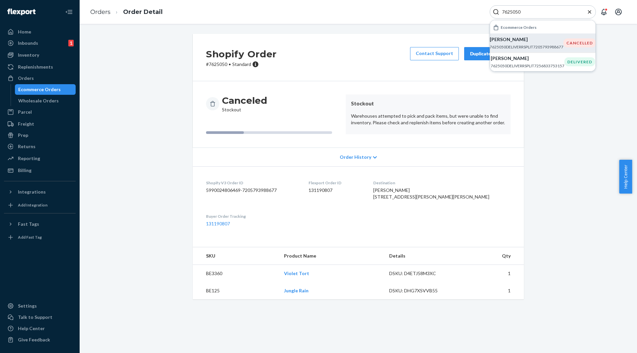
paste input "4"
click at [526, 41] on p "Elizabeth Williams" at bounding box center [527, 39] width 74 height 7
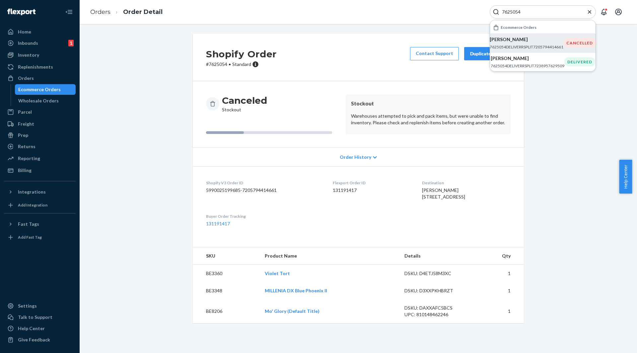
click at [510, 12] on input "7625054" at bounding box center [540, 12] width 82 height 7
paste input "35562"
click at [509, 47] on p "7635562DELIVERRSPLIT7208356675653" at bounding box center [528, 47] width 74 height 6
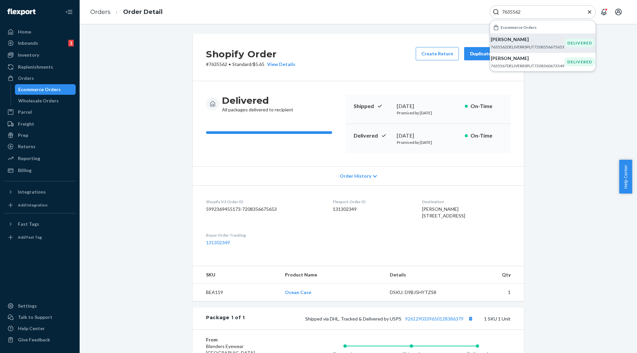
click at [510, 16] on div "7635562" at bounding box center [543, 11] width 106 height 13
click at [500, 13] on input "7635562" at bounding box center [540, 12] width 82 height 7
paste input "138"
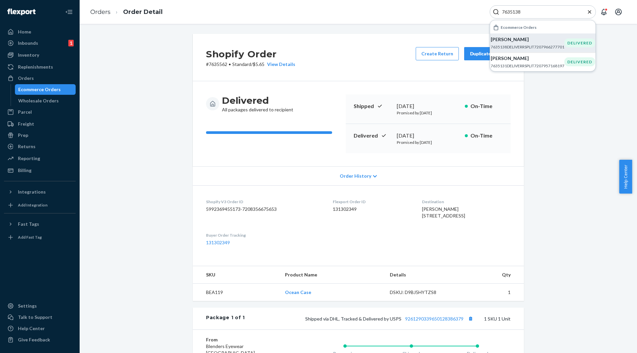
click at [515, 47] on p "7635138DELIVERRSPLIT7207966277701" at bounding box center [528, 47] width 74 height 6
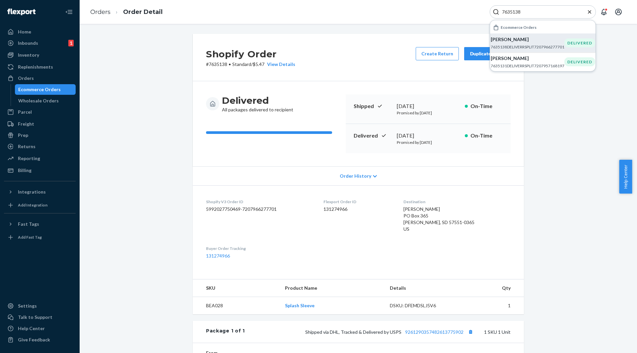
click at [509, 11] on input "7635138" at bounding box center [540, 12] width 82 height 7
paste input "20"
click at [521, 41] on p "Ashley Spelker" at bounding box center [528, 39] width 74 height 7
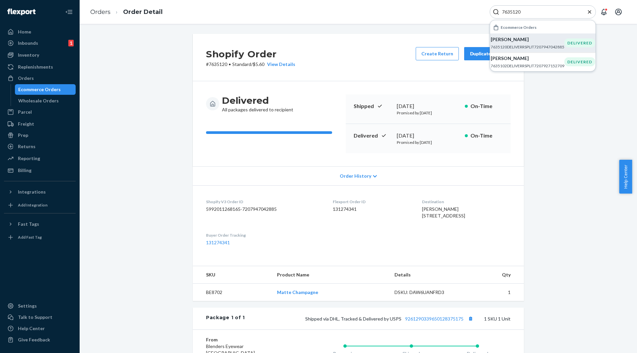
click at [511, 12] on input "7635120" at bounding box center [540, 12] width 82 height 7
paste input "6658"
click at [534, 44] on p "7636658DELIVERRSPLIT7209832644677" at bounding box center [528, 47] width 74 height 6
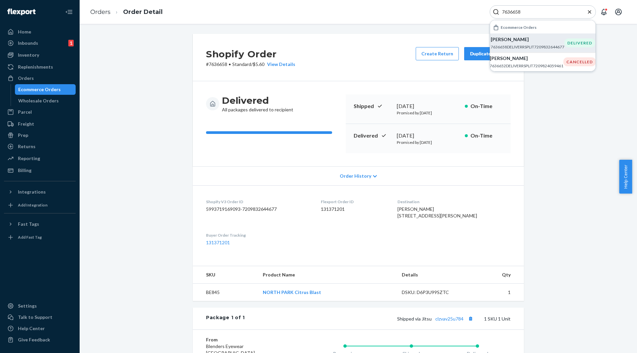
click at [513, 12] on input "7636658" at bounding box center [540, 12] width 82 height 7
paste input "035"
click at [527, 39] on p "Maleah Thurman" at bounding box center [527, 39] width 74 height 7
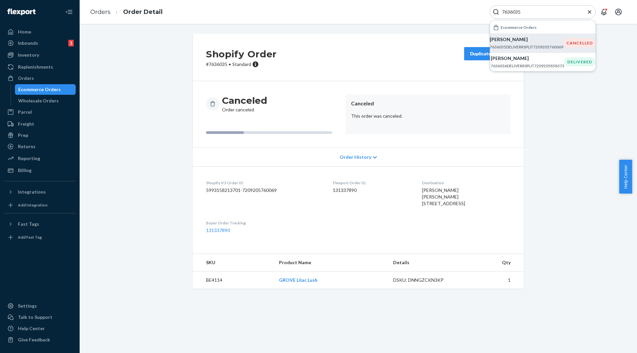
click at [511, 8] on div "7636035" at bounding box center [543, 11] width 106 height 13
click at [526, 8] on div "7636035" at bounding box center [543, 11] width 106 height 13
drag, startPoint x: 527, startPoint y: 11, endPoint x: 479, endPoint y: 11, distance: 47.8
click at [479, 11] on div "Orders Order Detail 7636035 Ecommerce Orders Maleah Thurman 7636035DELIVERRSPLI…" at bounding box center [359, 12] width 558 height 24
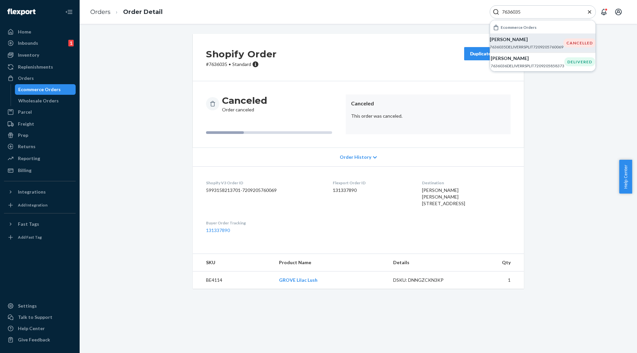
paste input "5981"
click at [511, 43] on div "Lynn Emery 7635981DELIVERRSPLIT7209165357125" at bounding box center [528, 43] width 74 height 14
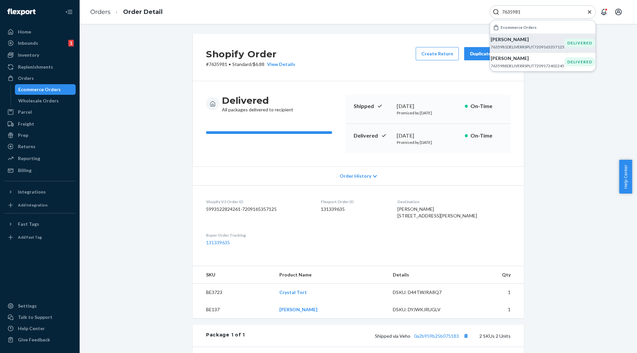
click at [512, 12] on input "7635981" at bounding box center [540, 12] width 82 height 7
click at [511, 12] on input "7635981" at bounding box center [540, 12] width 82 height 7
paste input "7635714"
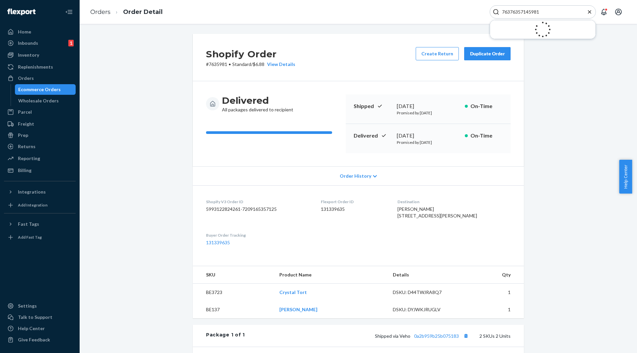
click at [513, 12] on input "76376357145981" at bounding box center [540, 12] width 82 height 7
paste input "5714"
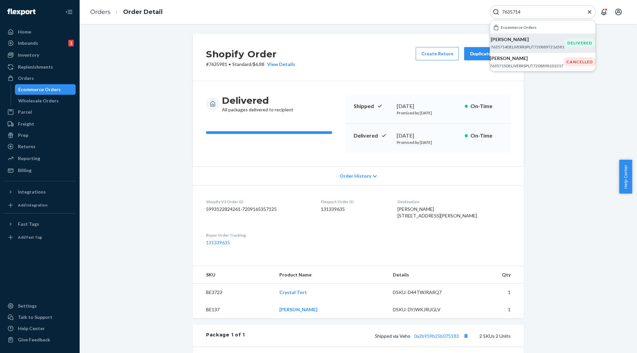
click at [524, 45] on p "7635714DELIVERRSPLIT7208897216581" at bounding box center [528, 47] width 74 height 6
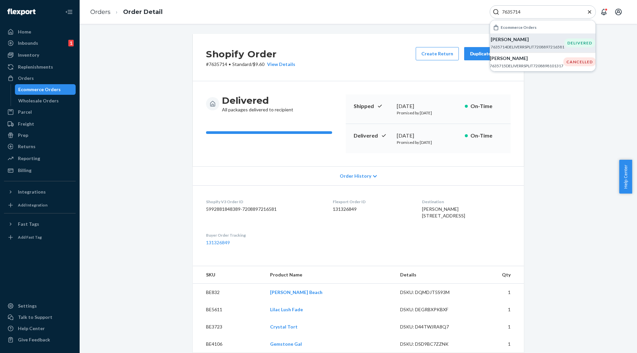
click at [516, 13] on input "7635714" at bounding box center [540, 12] width 82 height 7
paste input "7805"
click at [516, 39] on p "ILIANA SHEETZ" at bounding box center [528, 39] width 74 height 7
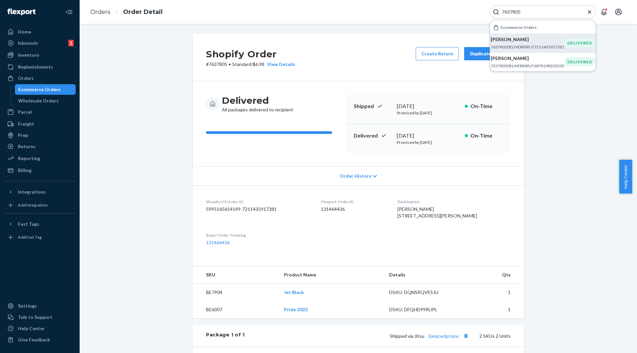
click at [510, 13] on input "7637805" at bounding box center [540, 12] width 82 height 7
paste input "662"
click at [511, 46] on p "7637662DELIVERRSPLIT7211268833349" at bounding box center [528, 47] width 74 height 6
click at [514, 18] on div "7637662" at bounding box center [543, 11] width 106 height 13
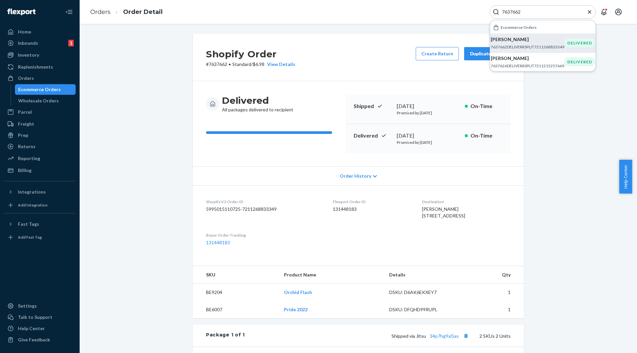
click at [506, 12] on input "7637662" at bounding box center [540, 12] width 82 height 7
click at [505, 12] on input "7637662" at bounding box center [540, 12] width 82 height 7
paste input "569"
click at [521, 49] on p "7637569DELIVERRSPLIT7211150278725" at bounding box center [528, 47] width 74 height 6
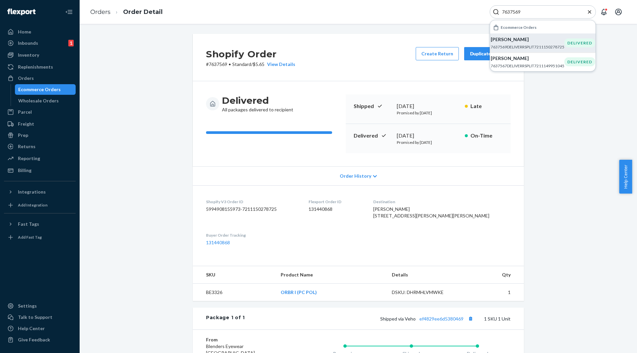
click at [513, 12] on input "7637569" at bounding box center [540, 12] width 82 height 7
paste input "395"
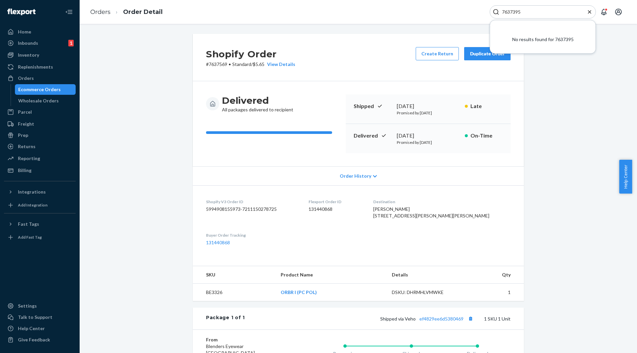
type input "7637395"
click at [594, 13] on button "Open Search Box" at bounding box center [589, 11] width 13 height 13
click at [533, 16] on div at bounding box center [543, 11] width 106 height 13
click at [529, 15] on input "Search Input" at bounding box center [540, 12] width 82 height 7
paste input "7637393"
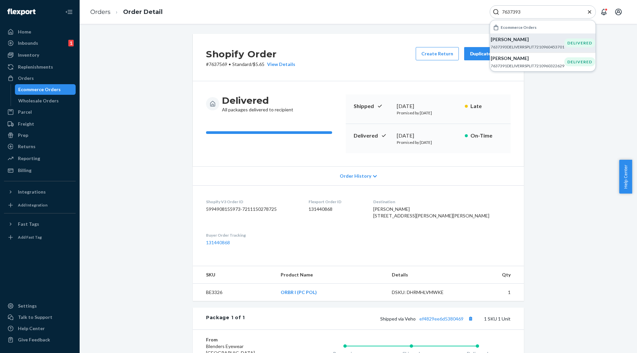
click at [520, 42] on p "Chris Griffie" at bounding box center [528, 39] width 74 height 7
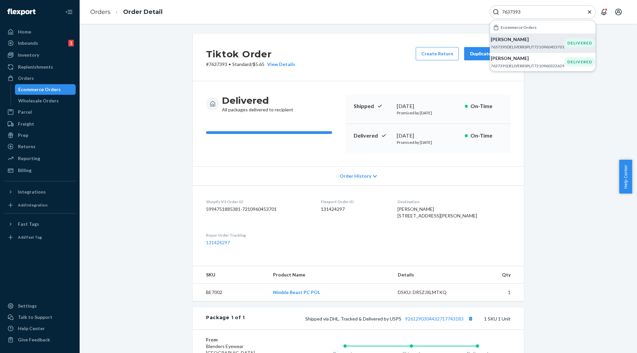
click at [512, 14] on input "7637393" at bounding box center [540, 12] width 82 height 7
paste input "1"
click at [534, 47] on p "7637391DELIVERRSPLIT7210960322629" at bounding box center [528, 47] width 74 height 6
click at [514, 15] on div "7637391" at bounding box center [543, 11] width 106 height 13
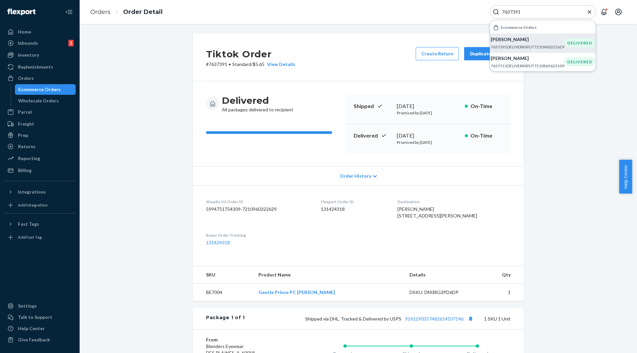
click at [514, 15] on div "7637391" at bounding box center [543, 11] width 106 height 13
click at [509, 8] on div "7637391" at bounding box center [543, 11] width 106 height 13
click at [513, 8] on div "7637391" at bounding box center [543, 11] width 106 height 13
click at [508, 9] on input "7637391" at bounding box center [540, 12] width 82 height 7
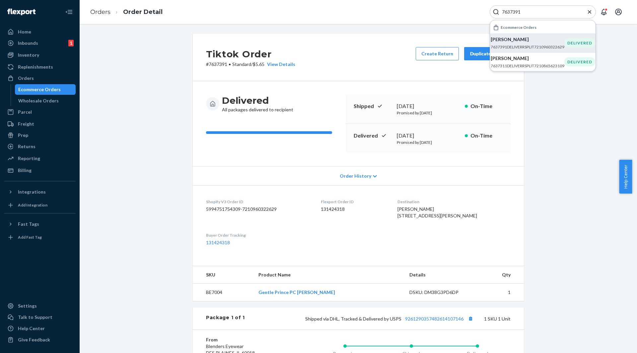
click at [508, 9] on input "7637391" at bounding box center [540, 12] width 82 height 7
paste input "0"
click at [528, 41] on p "logan Kane" at bounding box center [528, 39] width 74 height 7
click at [508, 11] on input "7637390" at bounding box center [540, 12] width 82 height 7
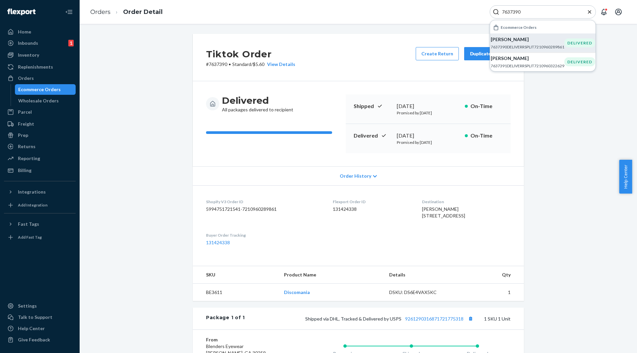
paste input "87"
click at [528, 46] on p "7637387DELIVERRSPLIT7210960060485" at bounding box center [528, 47] width 74 height 6
click at [506, 17] on div "7637387" at bounding box center [543, 11] width 106 height 13
click at [504, 12] on input "7637387" at bounding box center [540, 12] width 82 height 7
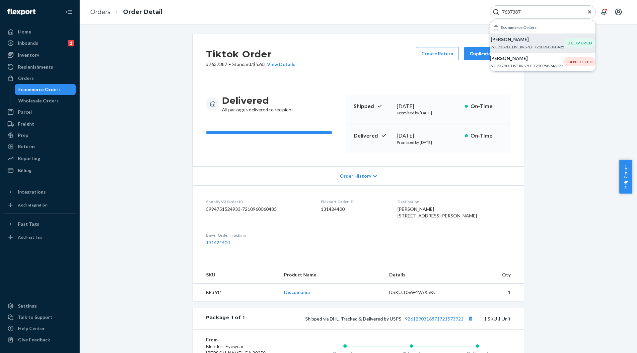
click at [504, 12] on input "7637387" at bounding box center [540, 12] width 82 height 7
paste input "75"
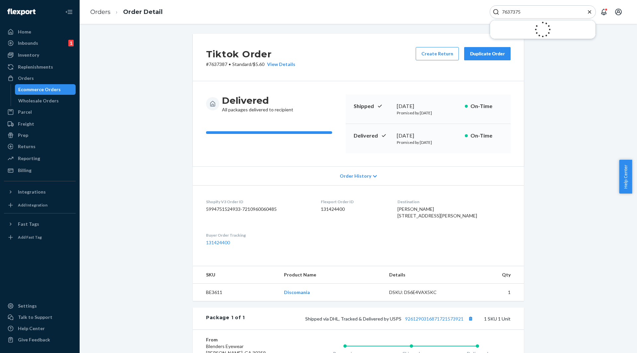
type input "7637375"
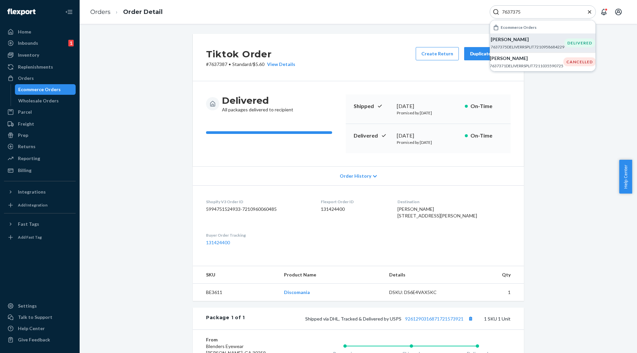
click at [499, 45] on p "7637375DELIVERRSPLIT7210958684229" at bounding box center [528, 47] width 74 height 6
click at [510, 14] on input "7637375" at bounding box center [540, 12] width 82 height 7
click at [509, 15] on input "7637375" at bounding box center [540, 12] width 82 height 7
paste input "6373837"
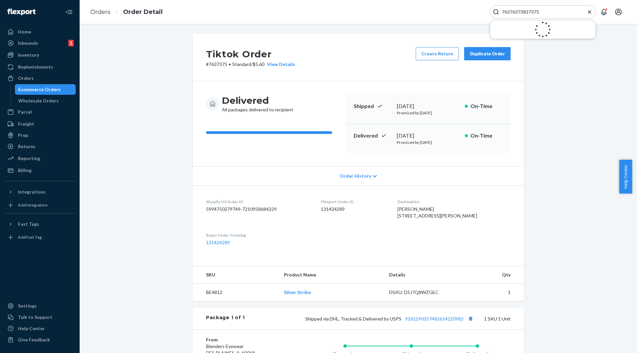
paste input "6373837"
paste input "383"
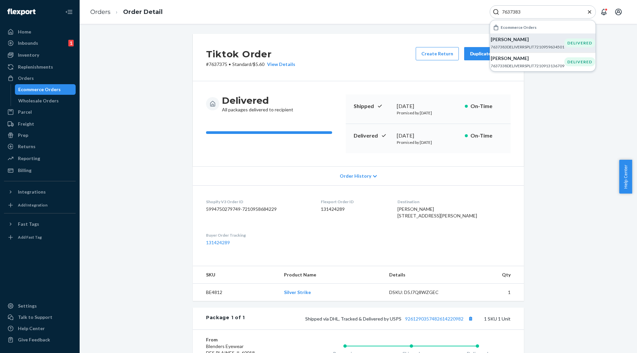
click at [503, 43] on div "Tyler Martindale 7637383DELIVERRSPLIT7210959634501" at bounding box center [528, 43] width 74 height 14
click at [508, 11] on input "7637383" at bounding box center [540, 12] width 82 height 7
paste input "4"
click at [508, 45] on p "7637384DELIVERRSPLIT7210959667269" at bounding box center [528, 47] width 74 height 6
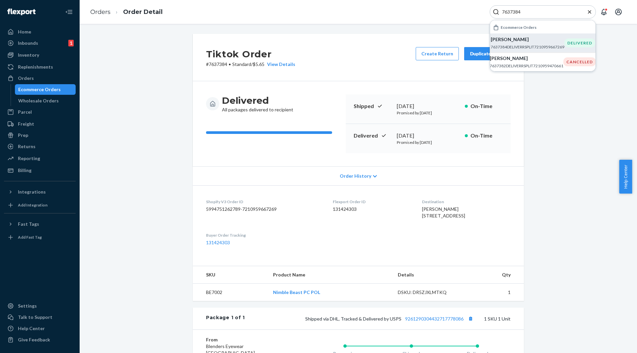
click at [500, 8] on div "7637384" at bounding box center [543, 11] width 106 height 13
click at [508, 8] on div "7637384" at bounding box center [543, 11] width 106 height 13
click at [509, 14] on input "7637384" at bounding box center [540, 12] width 82 height 7
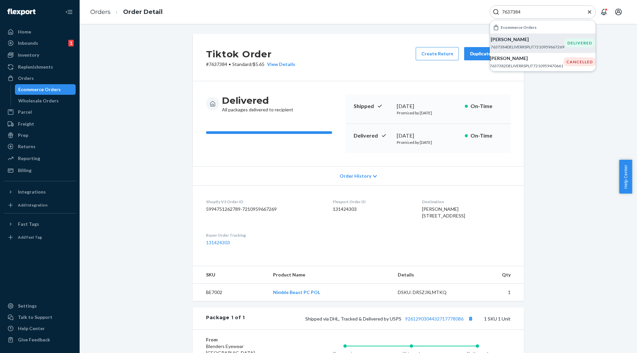
click at [509, 14] on input "7637384" at bounding box center [540, 12] width 82 height 7
paste input "5"
click at [542, 45] on p "7637385DELIVERRSPLIT7210959798341" at bounding box center [528, 47] width 74 height 6
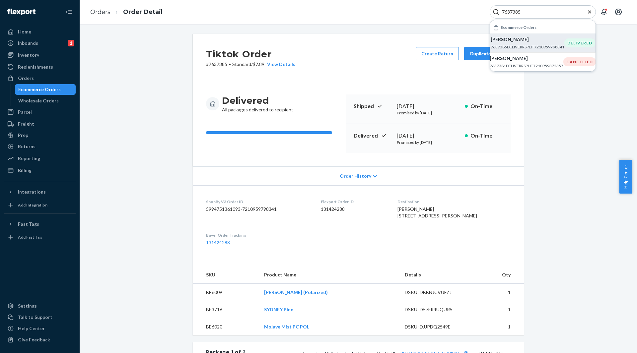
click at [505, 11] on input "7637385" at bounding box center [540, 12] width 82 height 7
paste input "6"
click at [505, 39] on p "Casey Adams" at bounding box center [528, 39] width 74 height 7
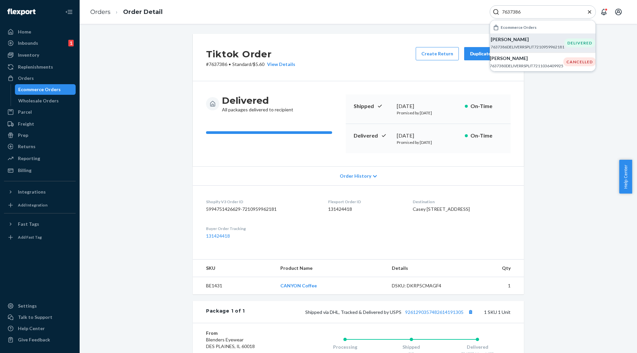
click at [501, 12] on input "7637386" at bounding box center [540, 12] width 82 height 7
click at [501, 11] on input "7637386" at bounding box center [540, 12] width 82 height 7
paste input "279"
click at [537, 43] on div "Jessica Hinojosa 7637279DELIVERRSPLIT7210810310725" at bounding box center [528, 43] width 74 height 14
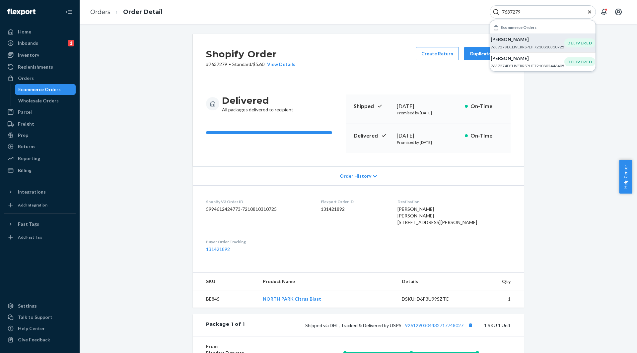
click at [507, 10] on input "7637279" at bounding box center [540, 12] width 82 height 7
paste input "6997"
click at [518, 45] on p "7636997DELIVERRSPLIT7210504650821" at bounding box center [527, 47] width 74 height 6
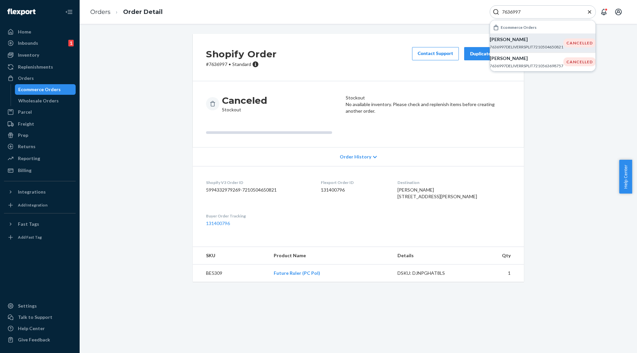
click at [518, 12] on input "7636997" at bounding box center [540, 12] width 82 height 7
click at [516, 12] on input "7636997" at bounding box center [540, 12] width 82 height 7
click at [513, 11] on input "7636997" at bounding box center [540, 12] width 82 height 7
paste input "815"
click at [501, 48] on p "7636815DELIVERRSPLIT7210262069317" at bounding box center [527, 47] width 74 height 6
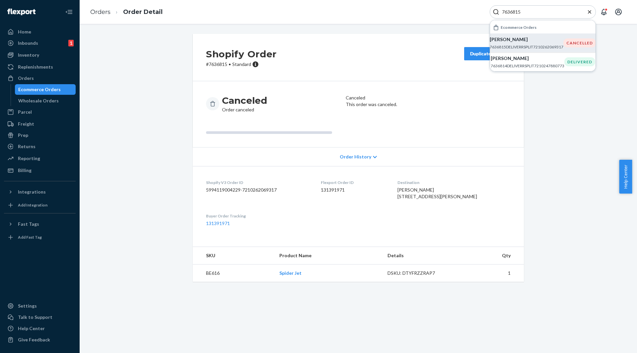
click at [503, 12] on input "7636815" at bounding box center [540, 12] width 82 height 7
paste input "8439"
click at [505, 12] on input "7638439" at bounding box center [540, 12] width 82 height 7
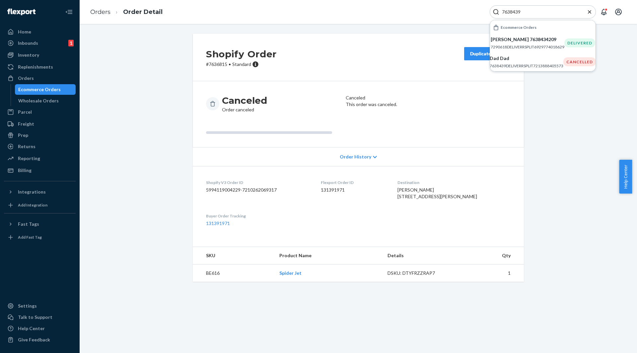
paste input "3"
type input "7638433"
click at [503, 47] on p "7290618DELIVERRSPLIT6929774018629" at bounding box center [528, 47] width 74 height 6
